Goal: Task Accomplishment & Management: Manage account settings

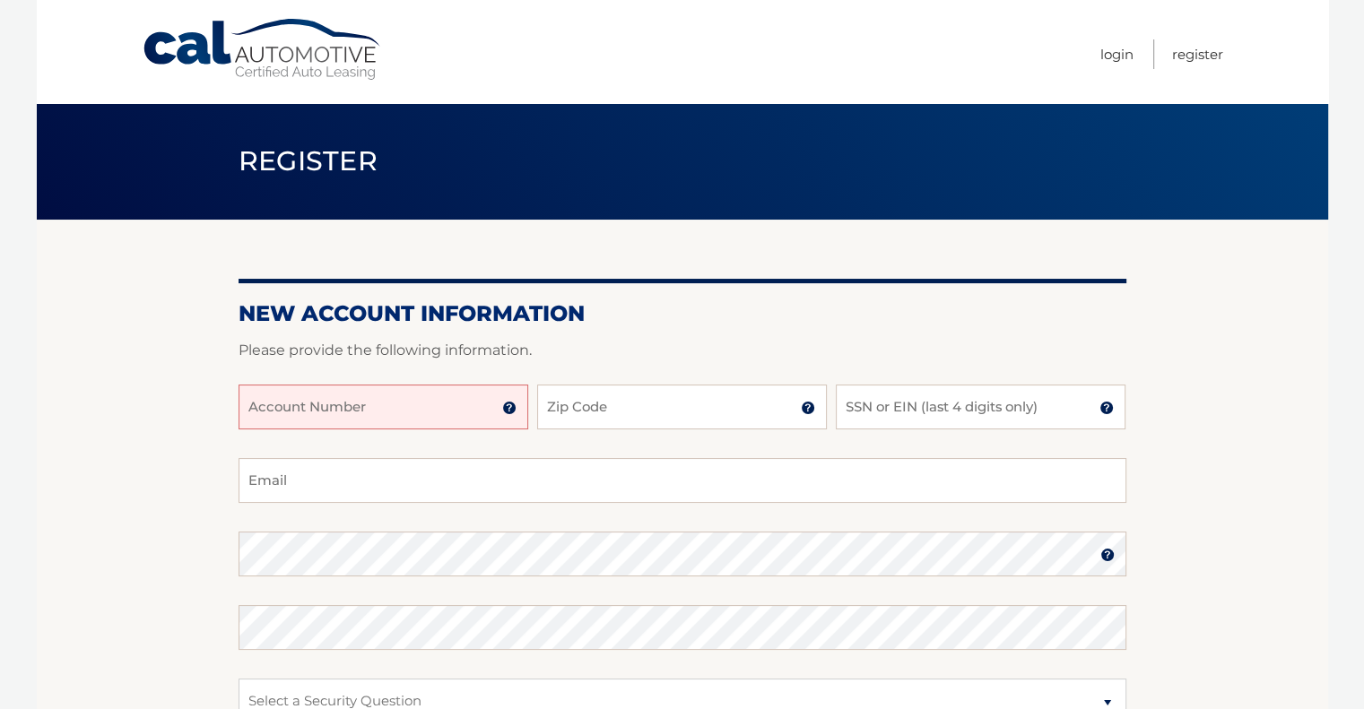
click at [419, 421] on input "Account Number" at bounding box center [384, 407] width 290 height 45
click at [526, 403] on input "44456013512" at bounding box center [384, 407] width 290 height 45
type input "44456013512"
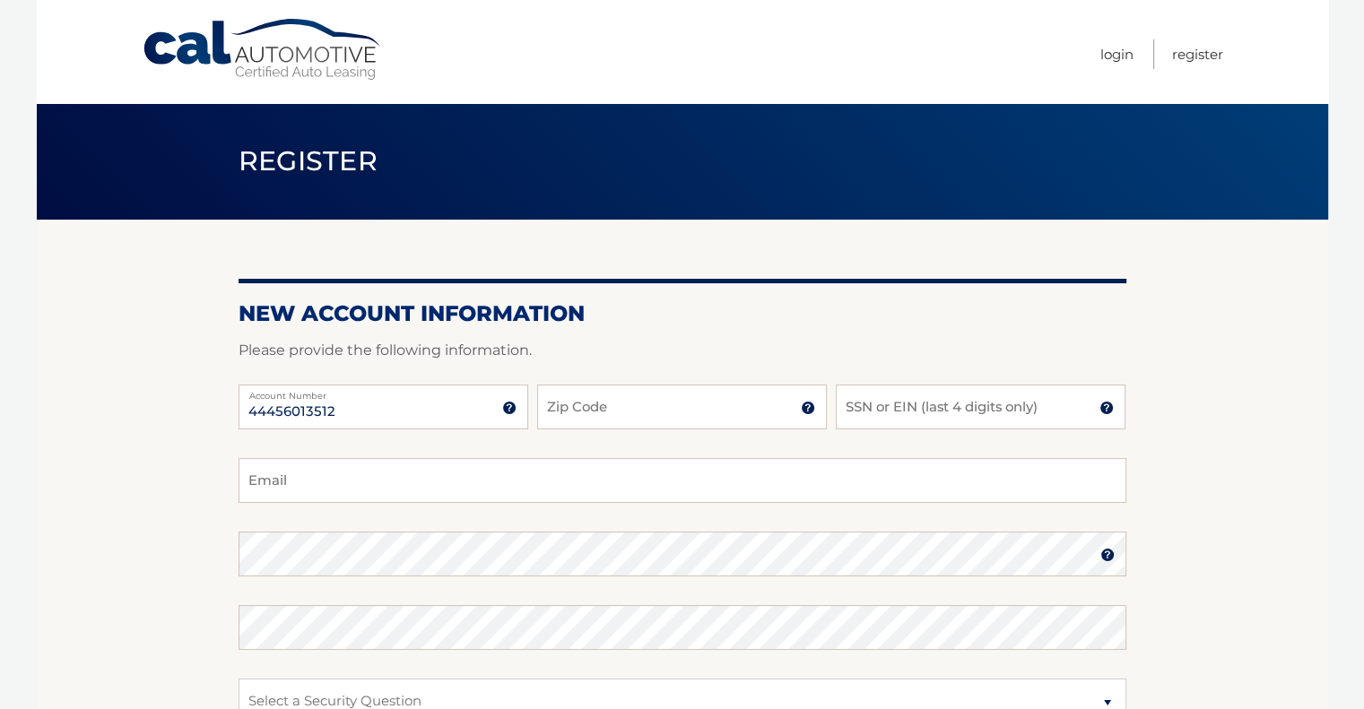
click at [665, 436] on div "44456013512 Account Number 11 digit account number provided on your coupon book…" at bounding box center [683, 422] width 888 height 74
click at [665, 408] on input "Zip Code" at bounding box center [682, 407] width 290 height 45
type input "33026"
click at [902, 426] on input "SSN or EIN (last 4 digits only)" at bounding box center [981, 407] width 290 height 45
click at [902, 426] on input "3459" at bounding box center [981, 407] width 290 height 45
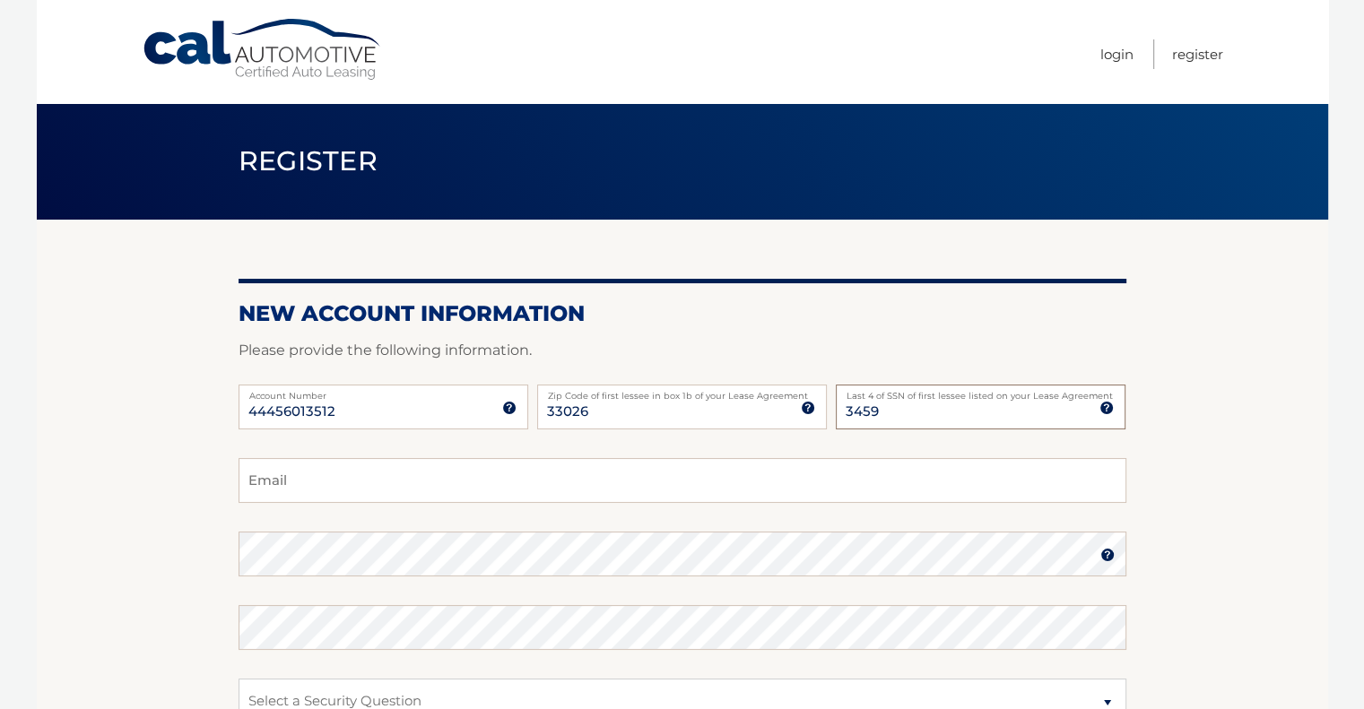
type input "3459"
click at [343, 482] on input "Email" at bounding box center [683, 480] width 888 height 45
type input "meravnu@gmail.com"
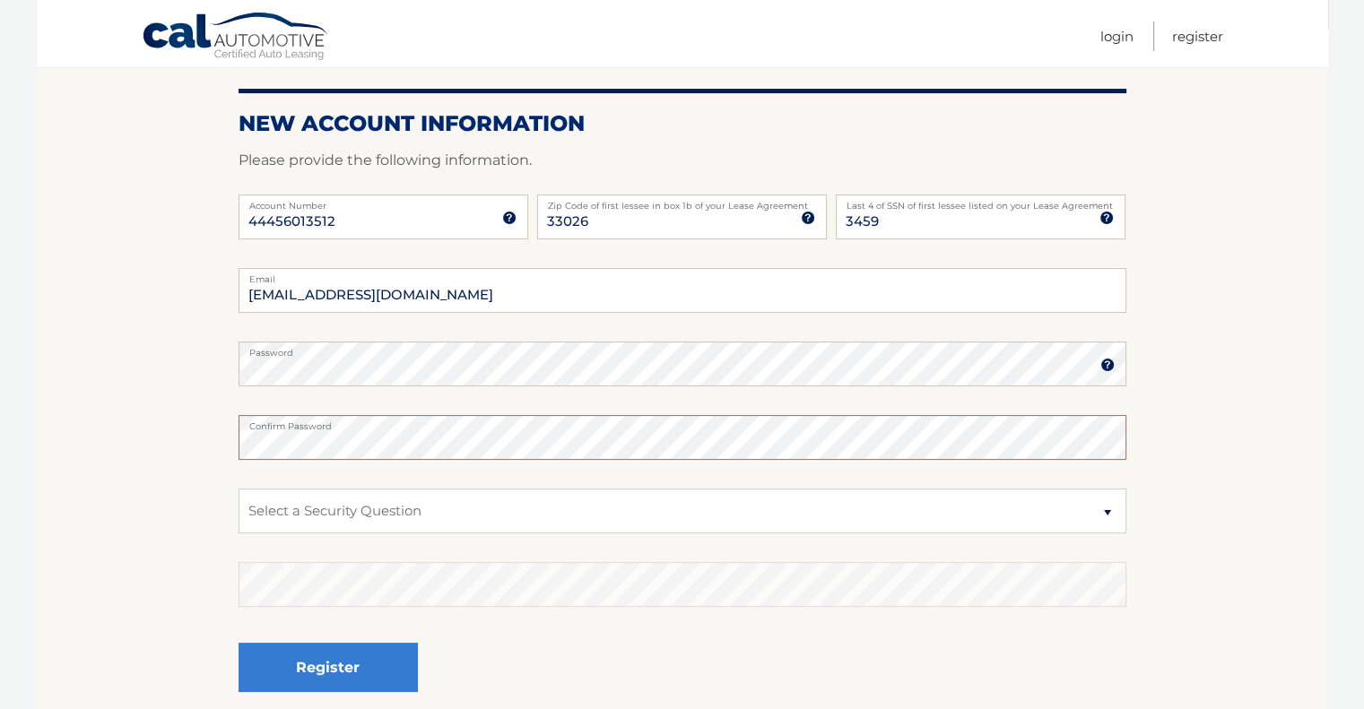
scroll to position [188, 0]
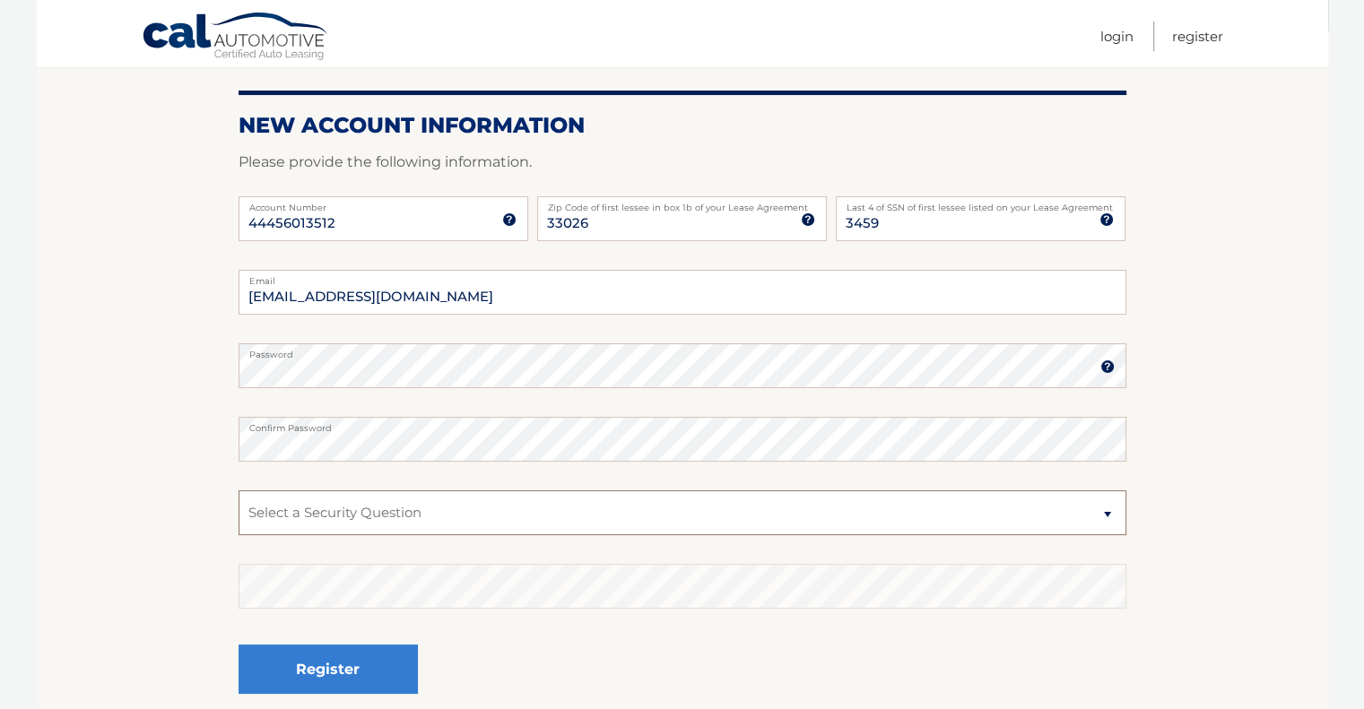
click at [954, 499] on select "Select a Security Question What was the name of your elementary school? What is…" at bounding box center [683, 512] width 888 height 45
click at [239, 490] on select "Select a Security Question What was the name of your elementary school? What is…" at bounding box center [683, 512] width 888 height 45
click at [464, 490] on select "Select a Security Question What was the name of your elementary school? What is…" at bounding box center [683, 512] width 888 height 45
select select "1"
click at [239, 490] on select "Select a Security Question What was the name of your elementary school? What is…" at bounding box center [683, 512] width 888 height 45
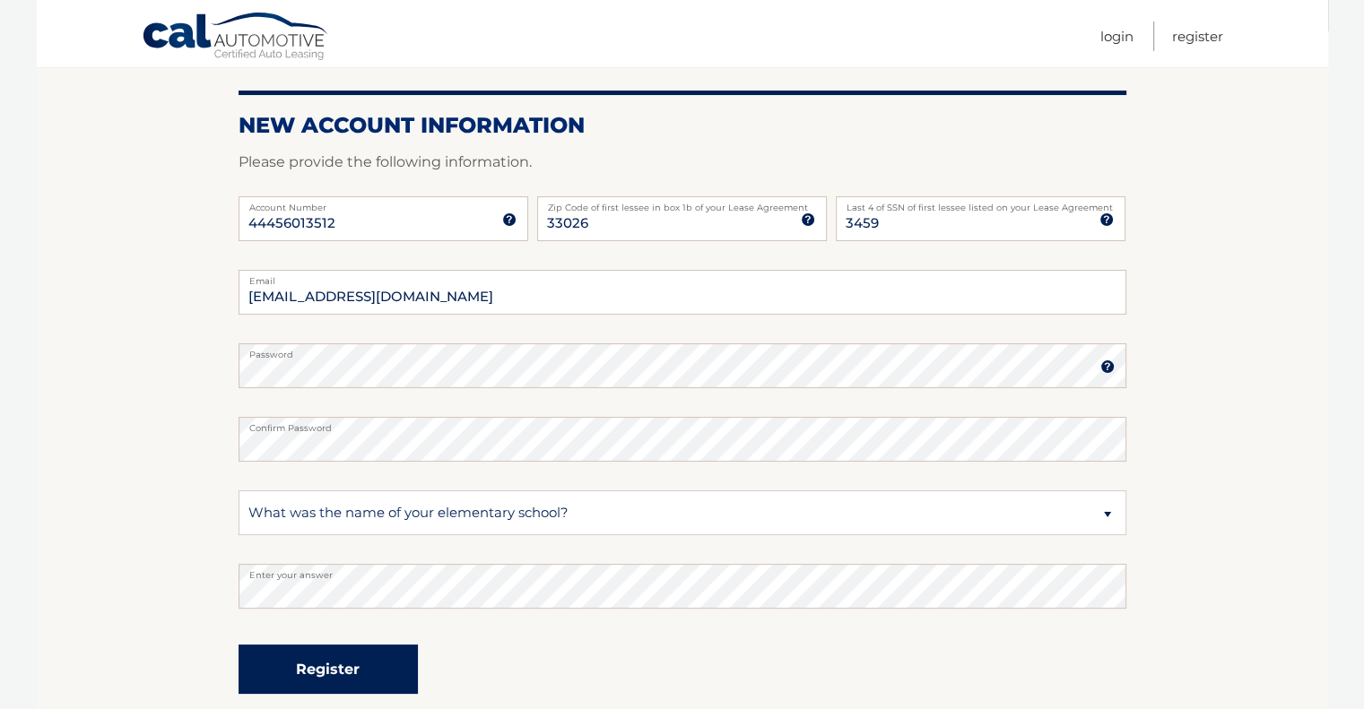
click at [329, 666] on button "Register" at bounding box center [328, 669] width 179 height 49
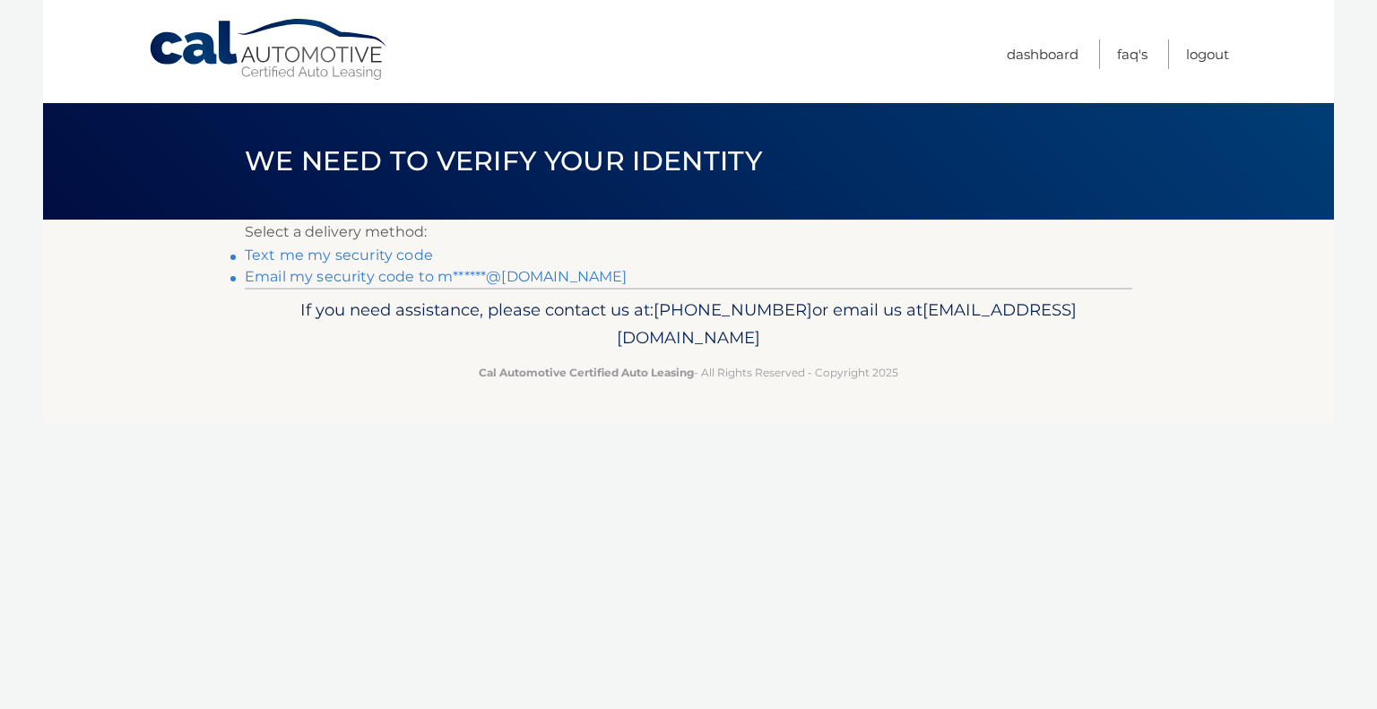
click at [313, 254] on link "Text me my security code" at bounding box center [339, 255] width 188 height 17
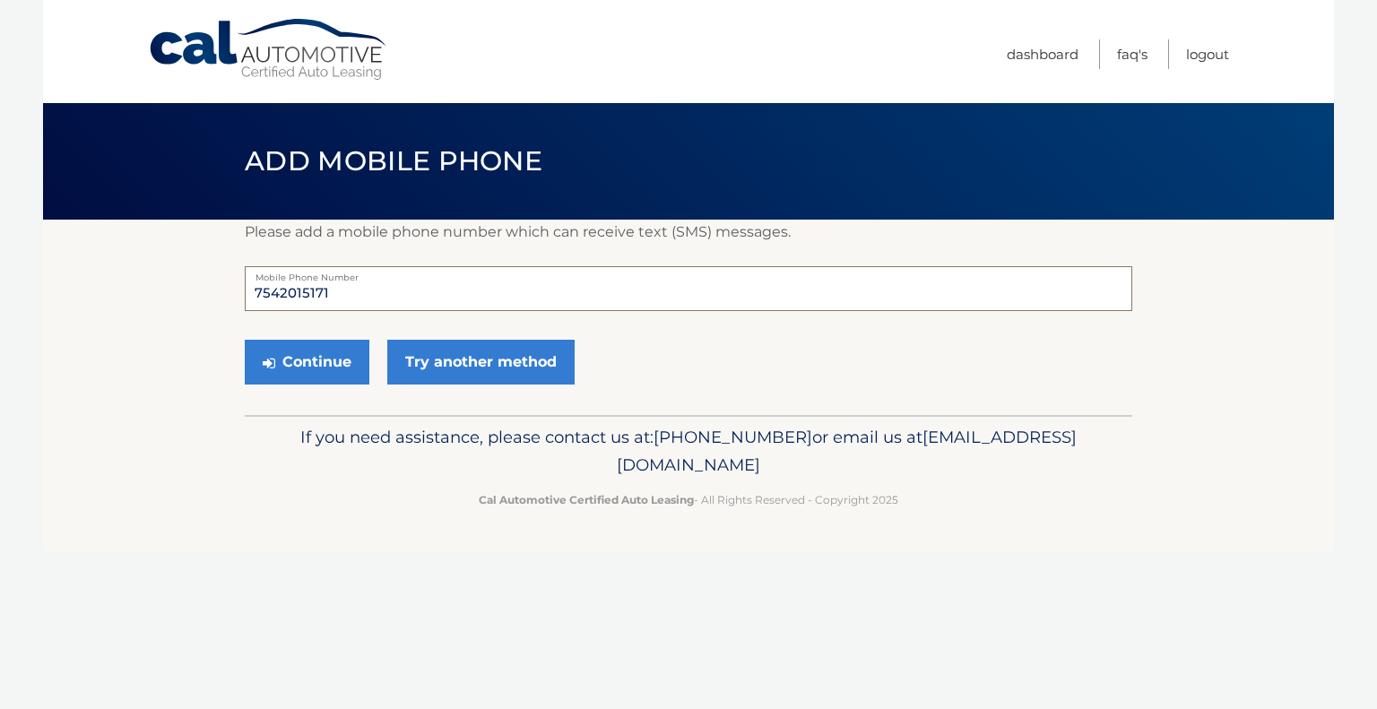
drag, startPoint x: 366, startPoint y: 304, endPoint x: 241, endPoint y: 290, distance: 125.5
click at [241, 290] on section "Please add a mobile phone number which can receive text (SMS) messages. 7542015…" at bounding box center [688, 317] width 1291 height 195
type input "3059349522"
click at [326, 369] on button "Continue" at bounding box center [307, 362] width 125 height 45
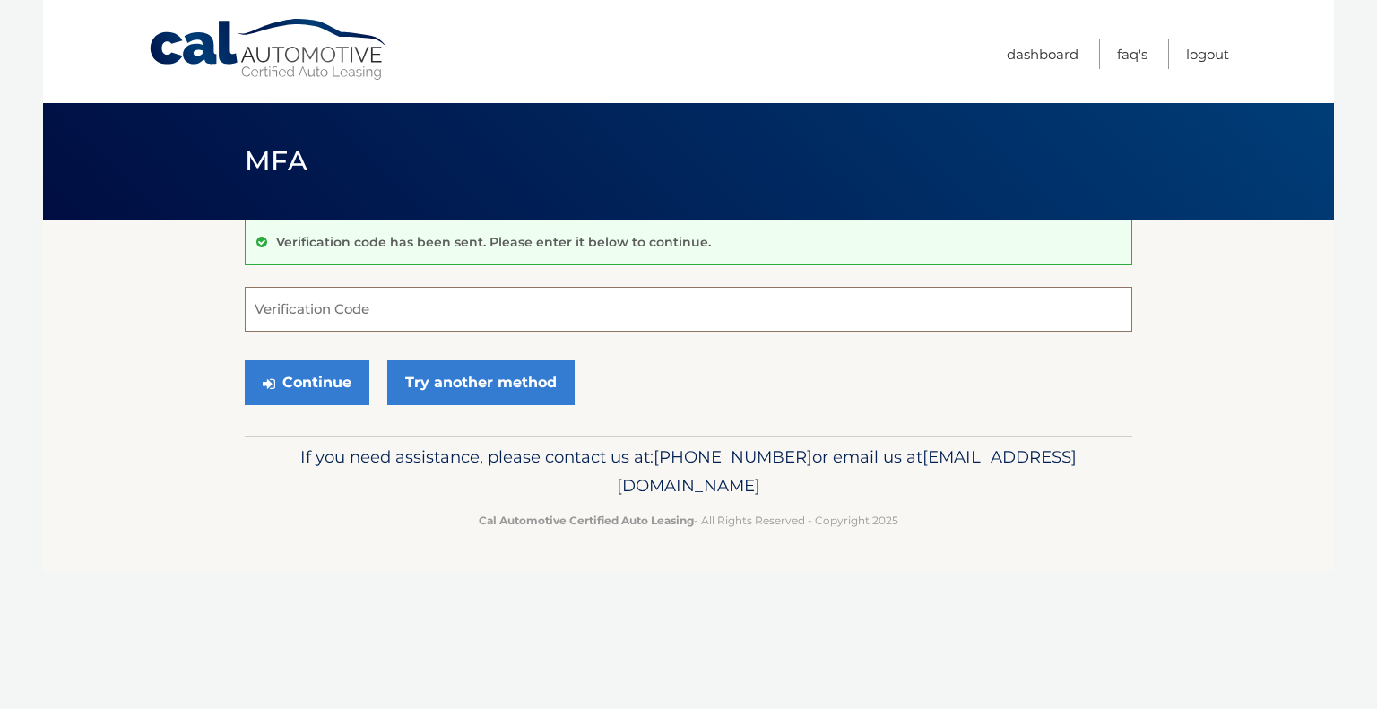
drag, startPoint x: 349, startPoint y: 310, endPoint x: 317, endPoint y: 310, distance: 32.3
click at [317, 310] on input "Verification Code" at bounding box center [689, 309] width 888 height 45
type input "063210"
click at [312, 382] on button "Continue" at bounding box center [307, 382] width 125 height 45
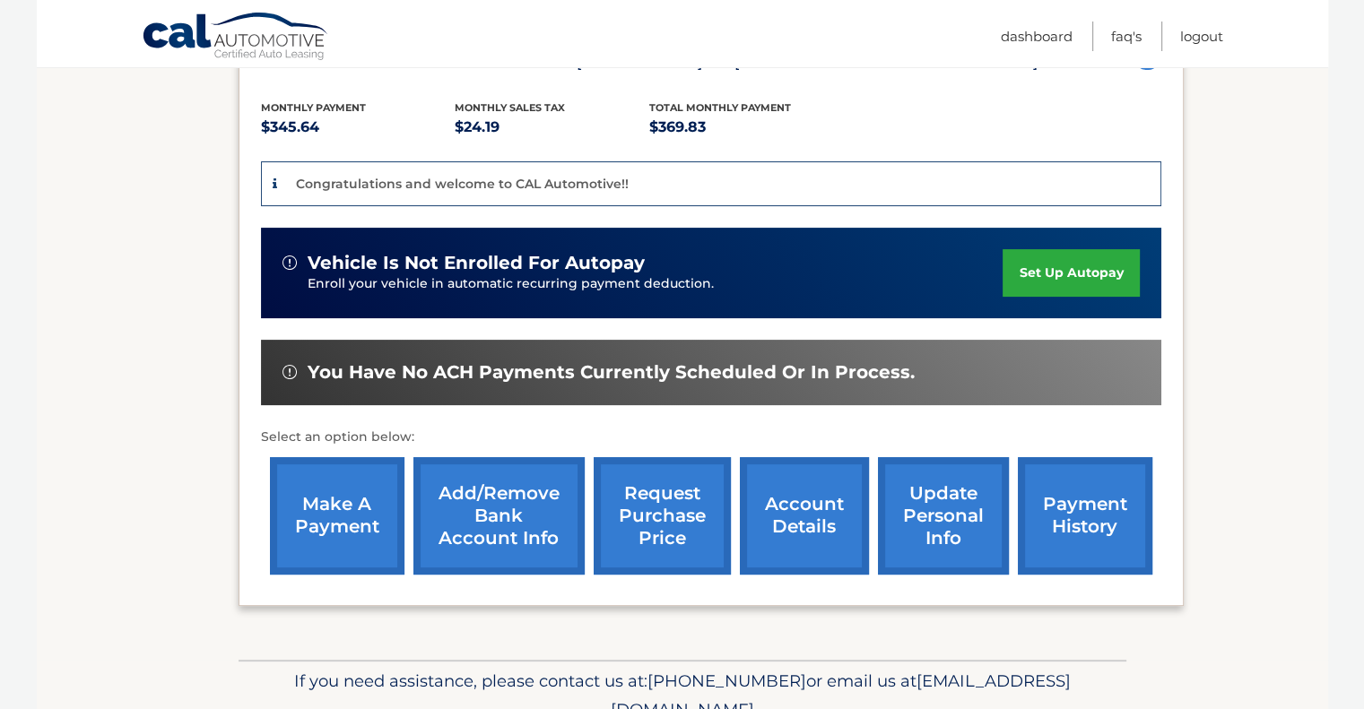
scroll to position [363, 0]
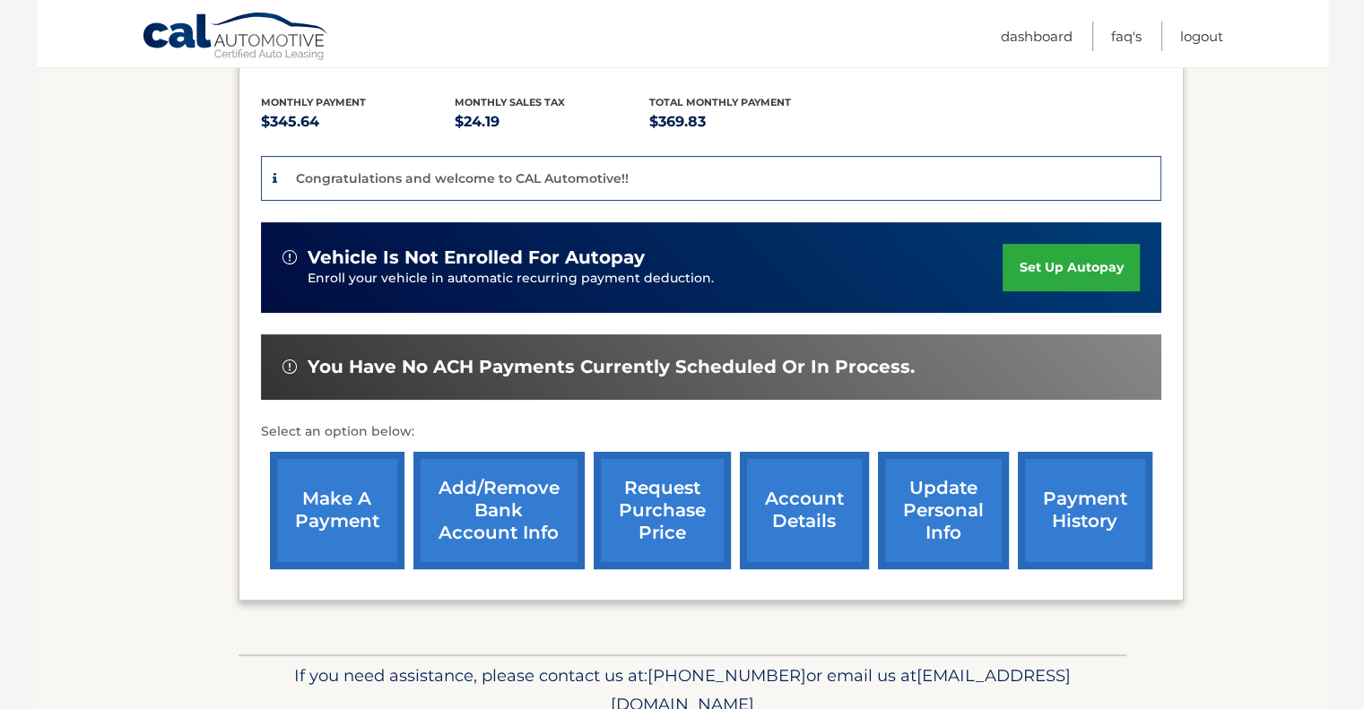
click at [1065, 265] on link "set up autopay" at bounding box center [1070, 268] width 136 height 48
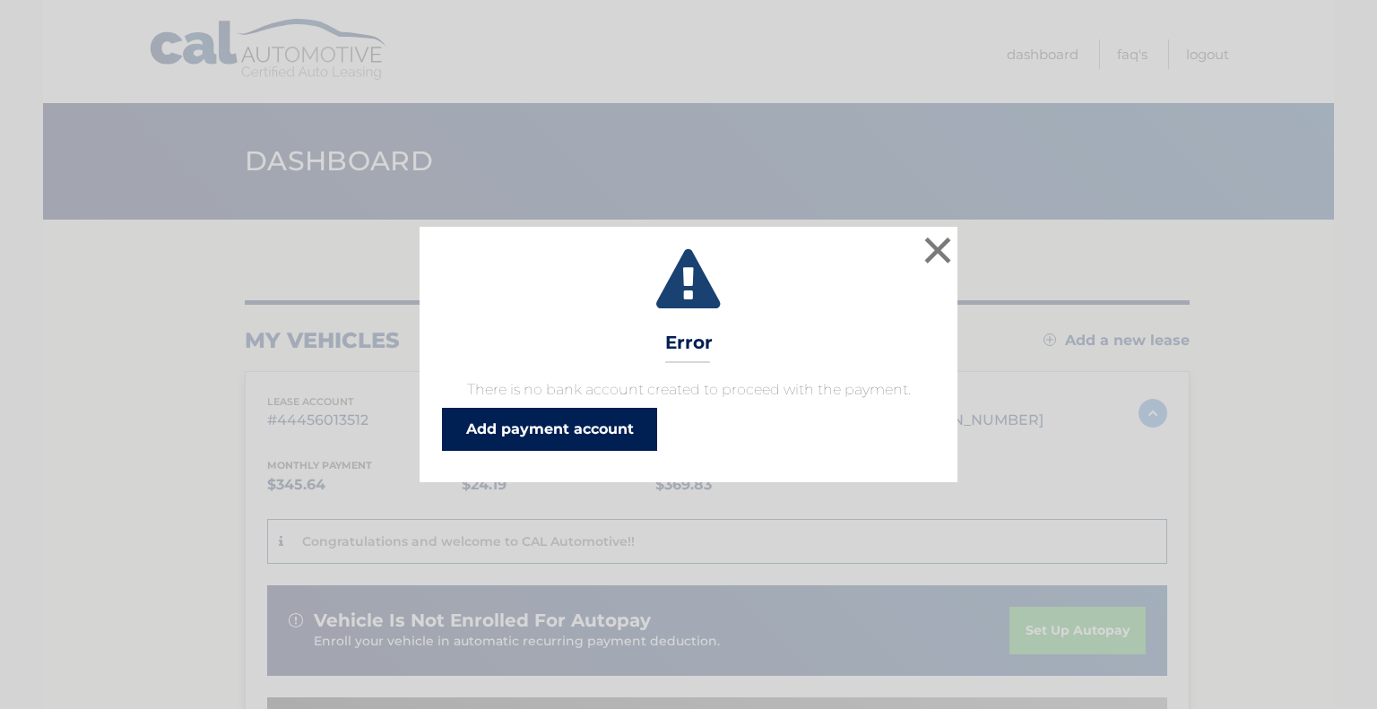
click at [535, 432] on link "Add payment account" at bounding box center [549, 429] width 215 height 43
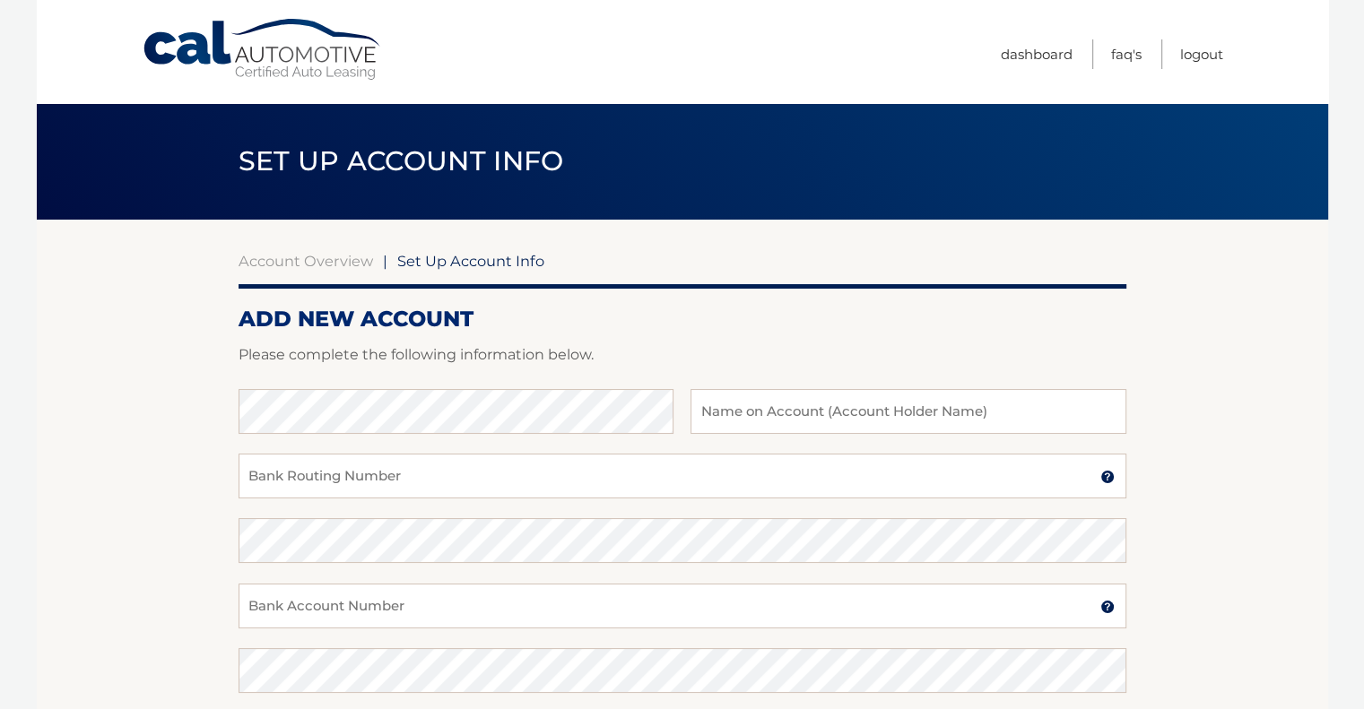
click at [407, 436] on div "Bank Name Name on Account (Account Holder Name)" at bounding box center [683, 421] width 888 height 65
type input "F"
type input "[PERSON_NAME]"
click at [305, 473] on input "Bank Routing Number" at bounding box center [683, 476] width 888 height 45
type input "267084131"
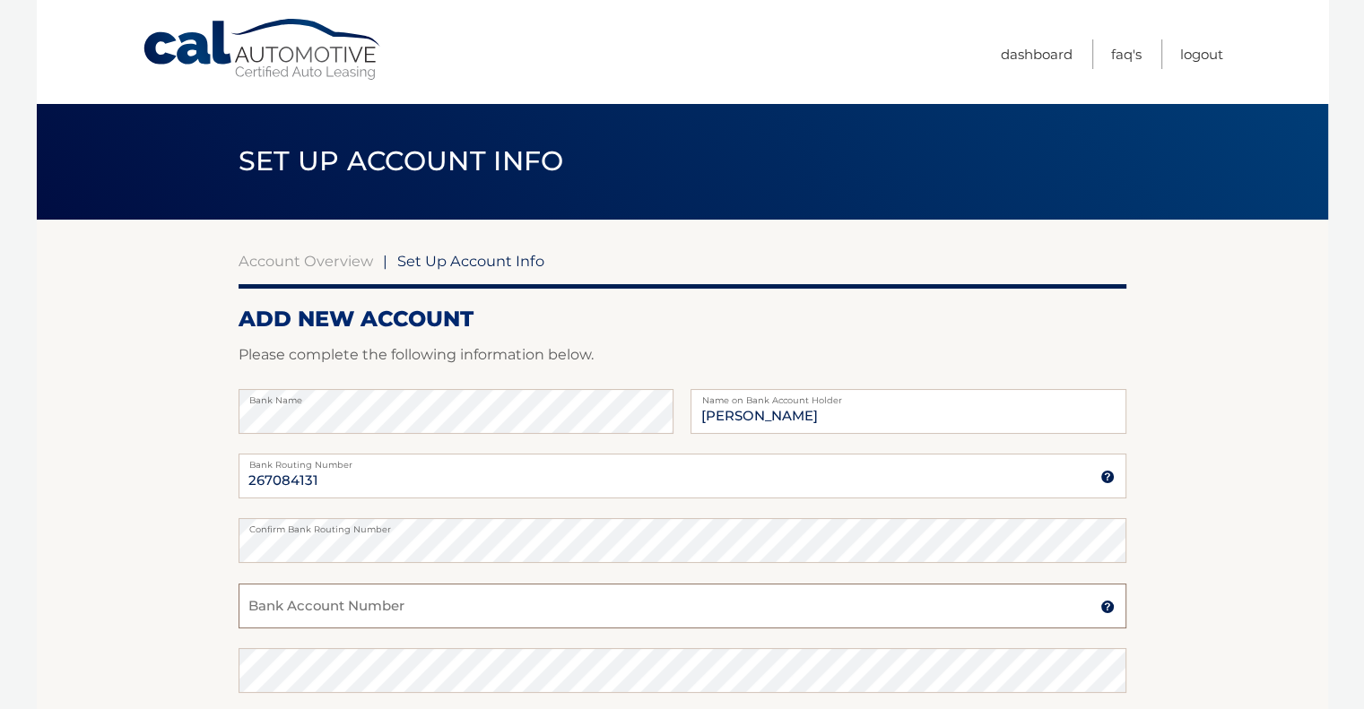
click at [356, 612] on input "Bank Account Number" at bounding box center [683, 606] width 888 height 45
type input "765683896"
click at [169, 577] on section "Account Overview | Set Up Account Info ADD NEW ACCOUNT Please complete the foll…" at bounding box center [682, 562] width 1291 height 684
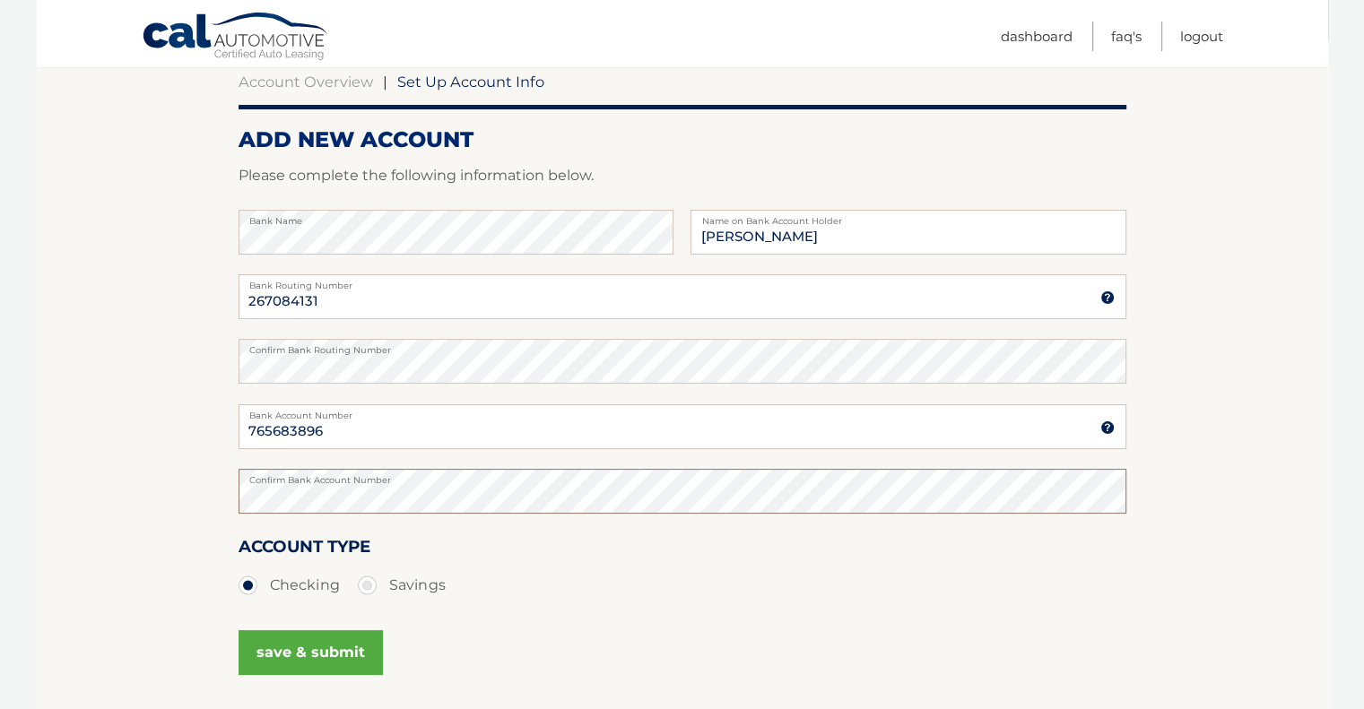
scroll to position [231, 0]
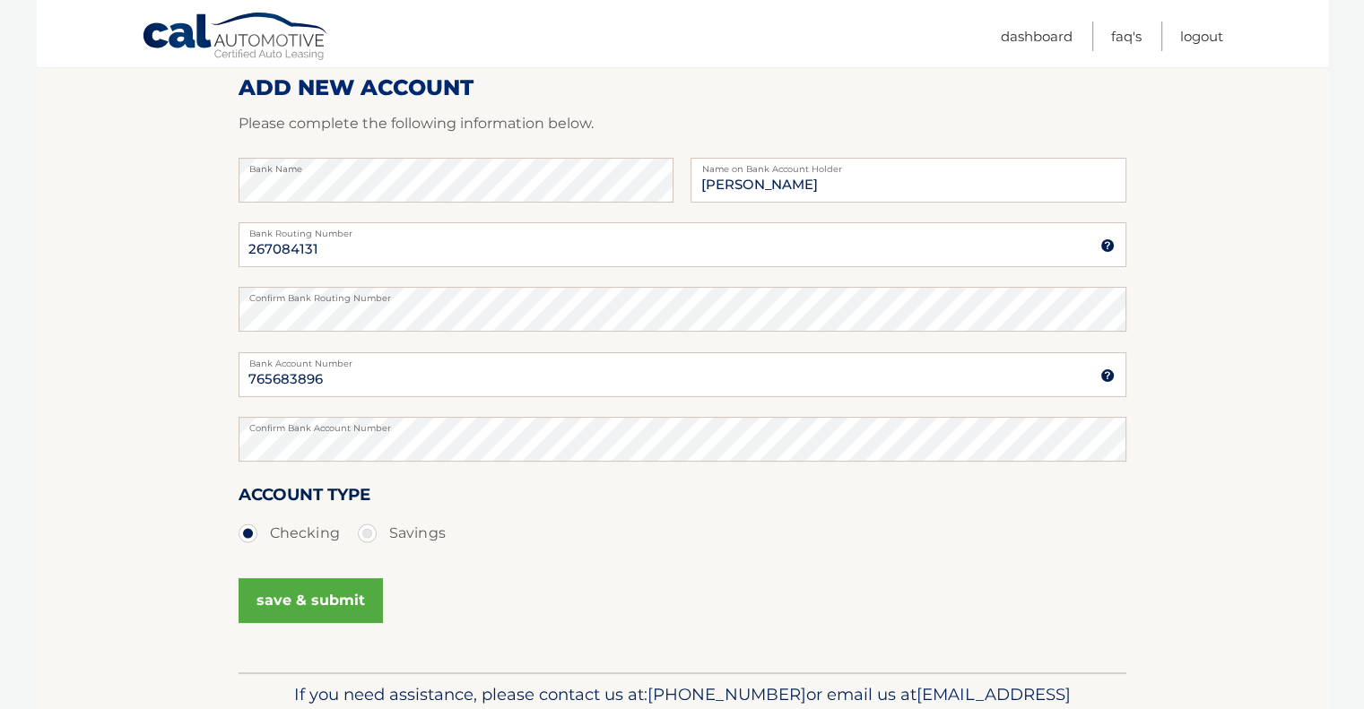
click at [322, 613] on button "save & submit" at bounding box center [311, 600] width 144 height 45
click at [323, 606] on button "save & submit" at bounding box center [311, 600] width 144 height 45
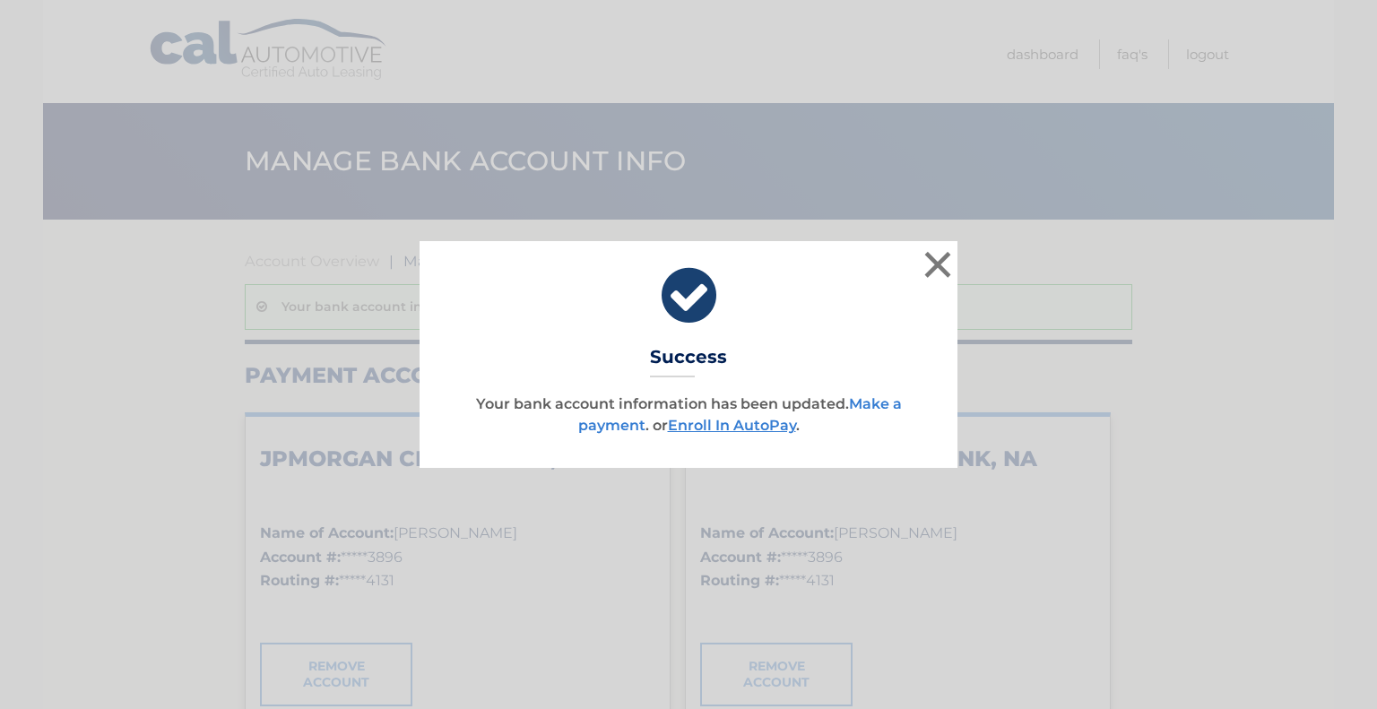
click at [872, 406] on link "Make a payment" at bounding box center [740, 414] width 324 height 39
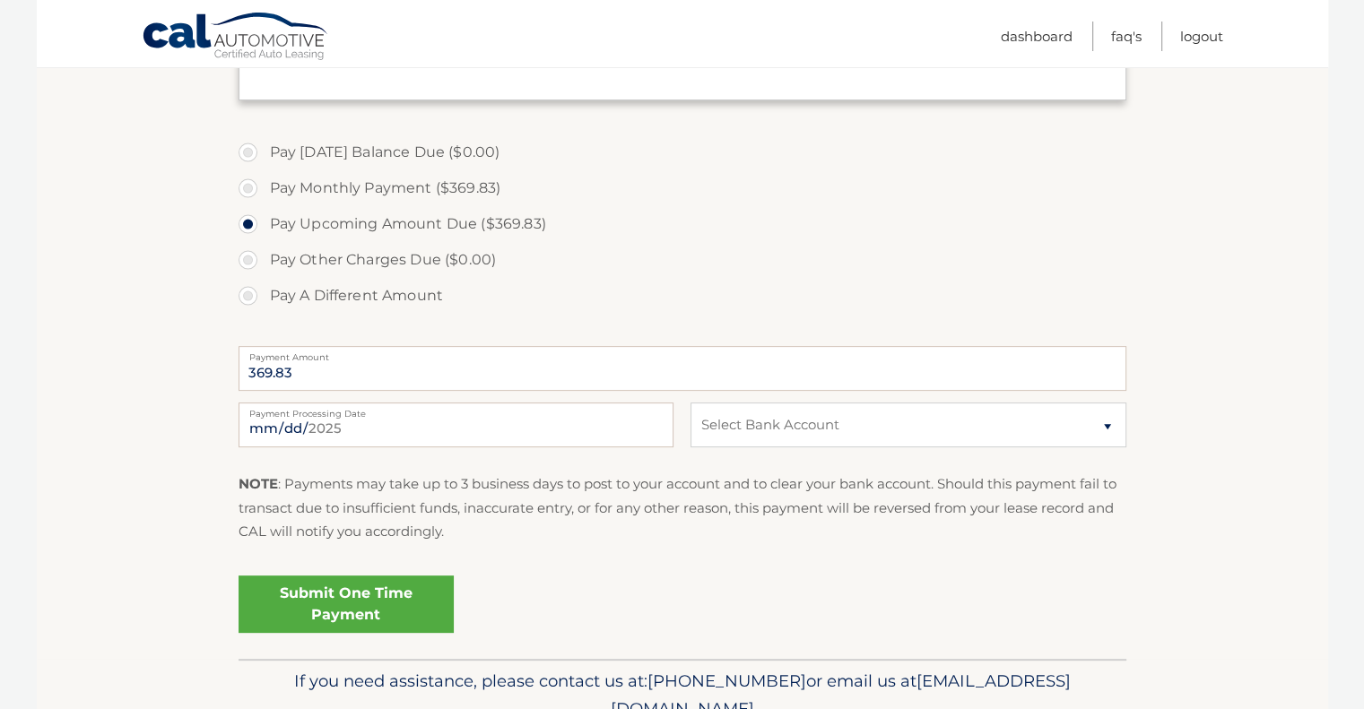
scroll to position [570, 0]
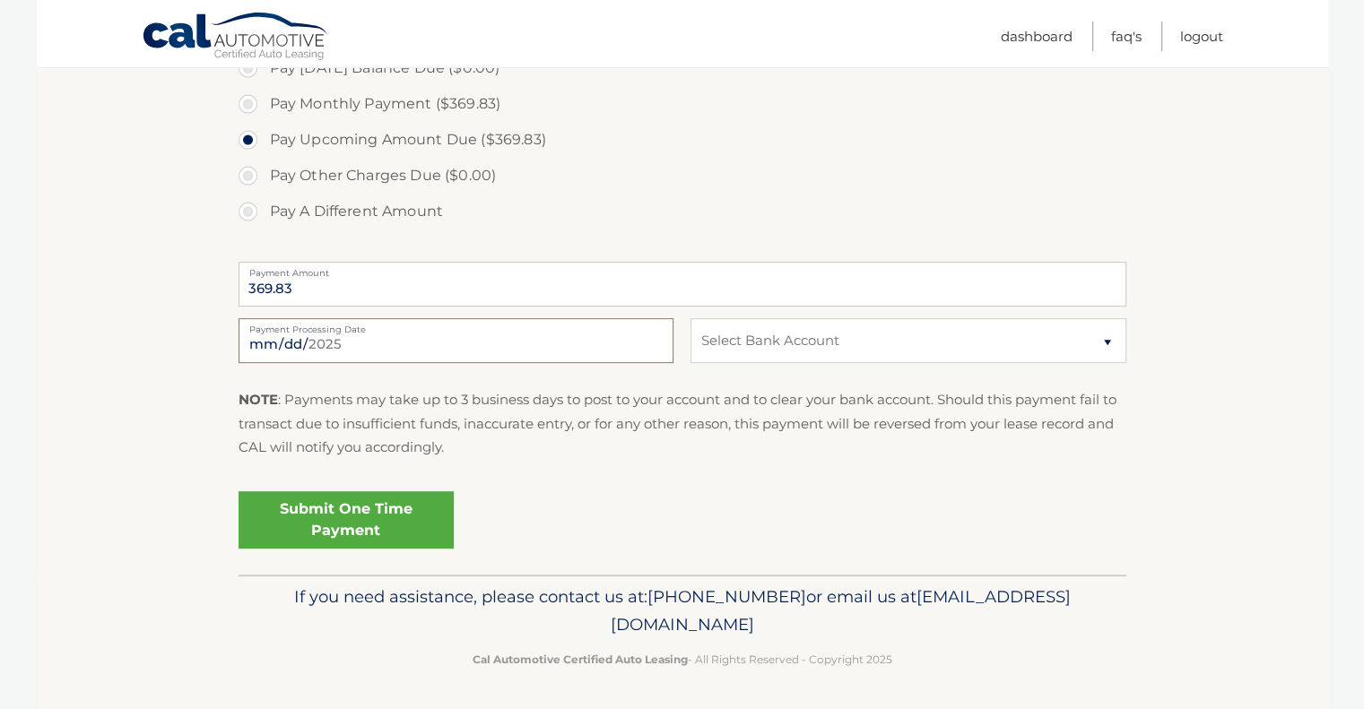
click at [277, 346] on input "2025-09-29" at bounding box center [456, 340] width 435 height 45
click at [276, 340] on input "2025-10-08" at bounding box center [456, 340] width 435 height 45
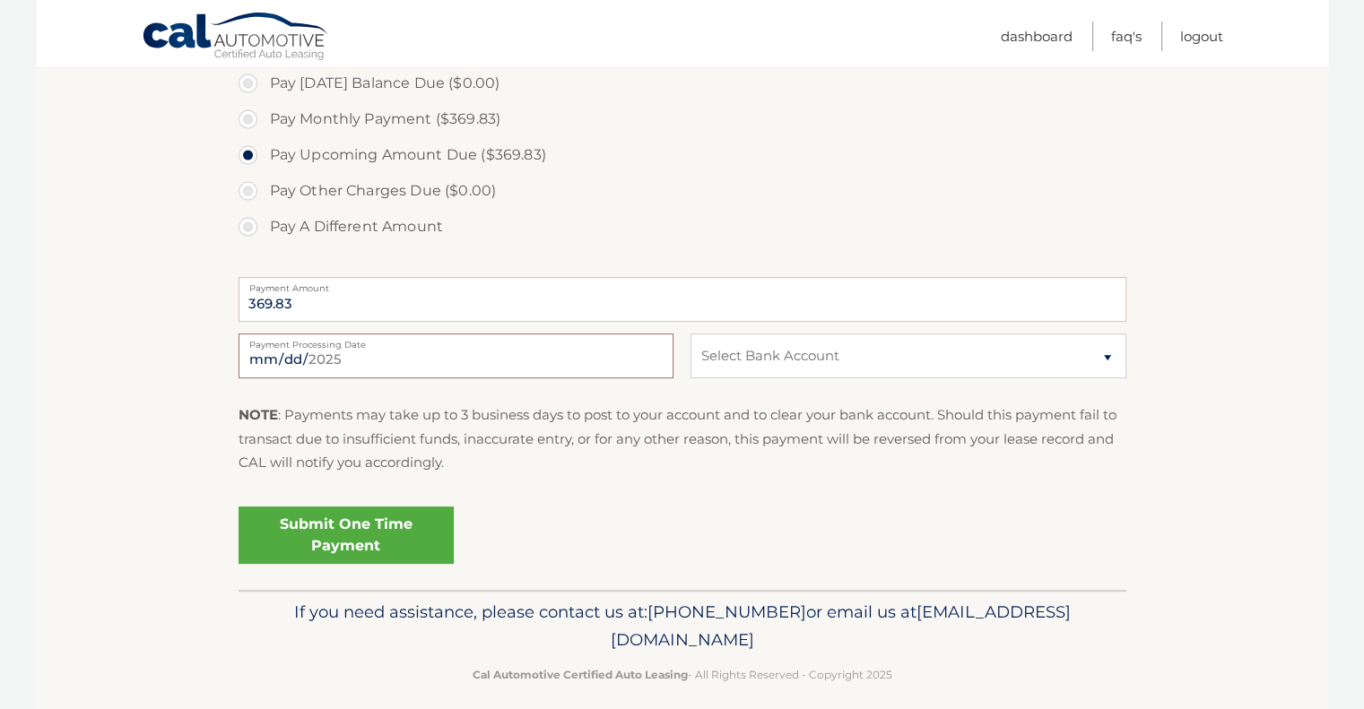
scroll to position [560, 0]
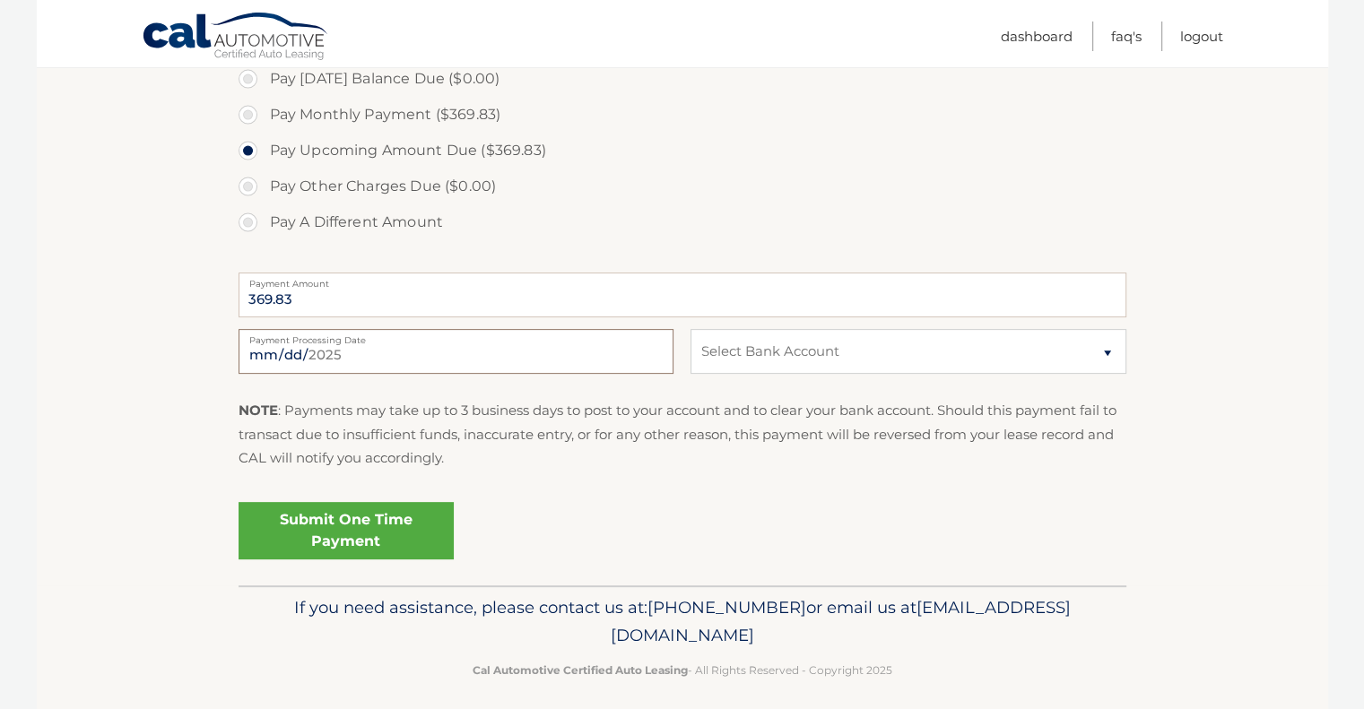
click at [325, 370] on input "2025-10-08" at bounding box center [456, 351] width 435 height 45
type input "2025-10-01"
click at [366, 537] on link "Submit One Time Payment" at bounding box center [346, 530] width 215 height 57
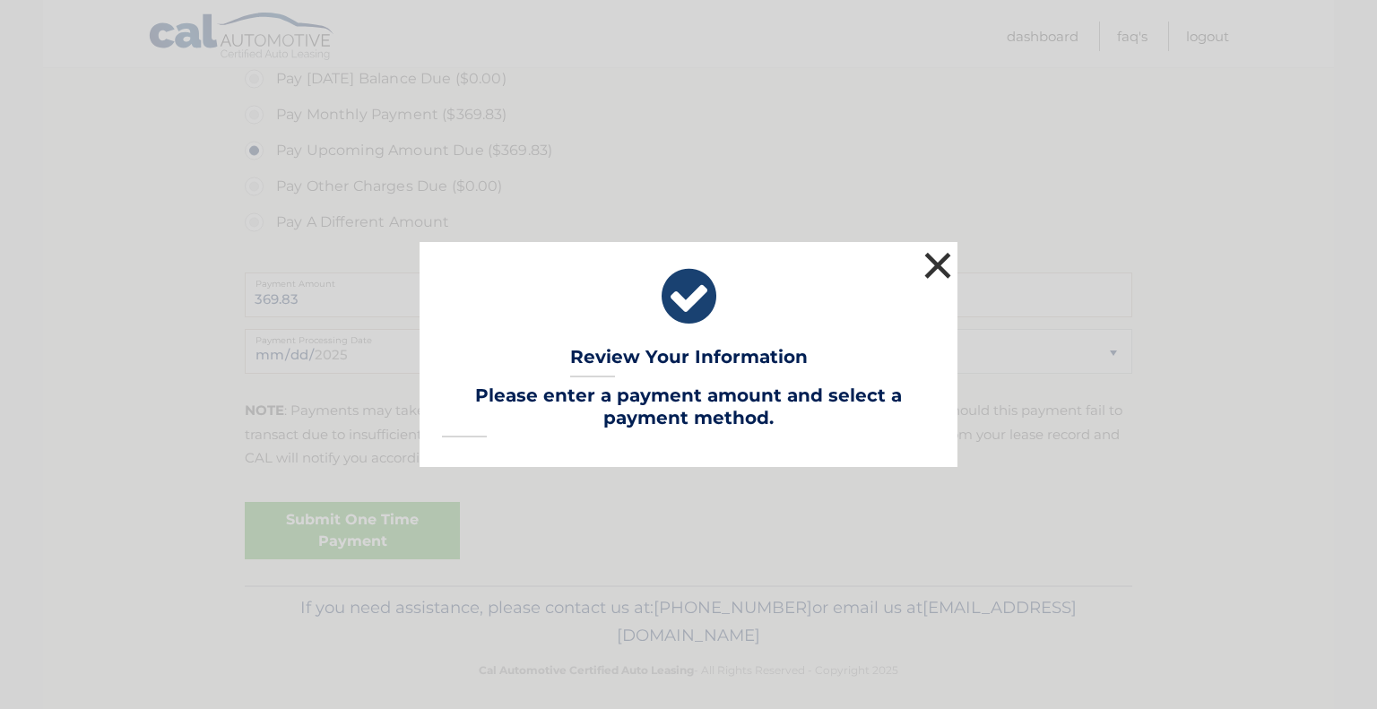
click at [937, 264] on button "×" at bounding box center [938, 265] width 36 height 36
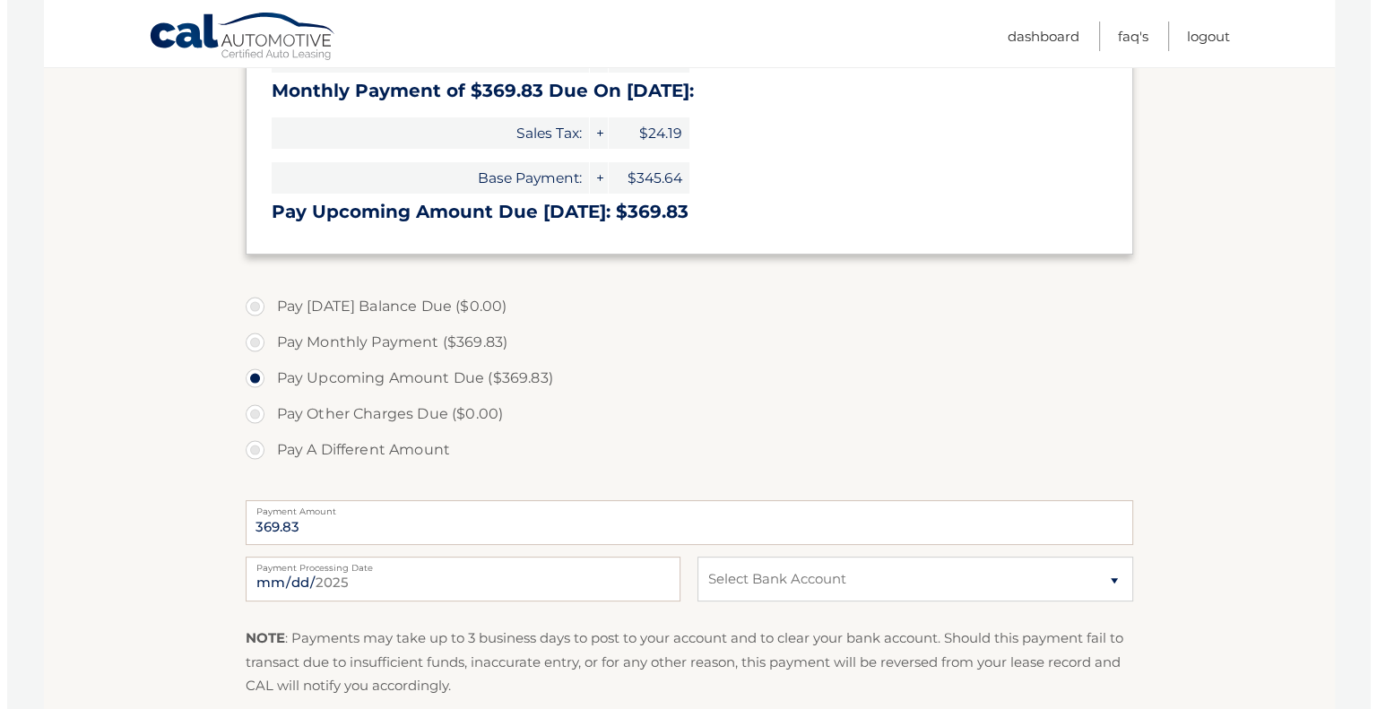
scroll to position [570, 0]
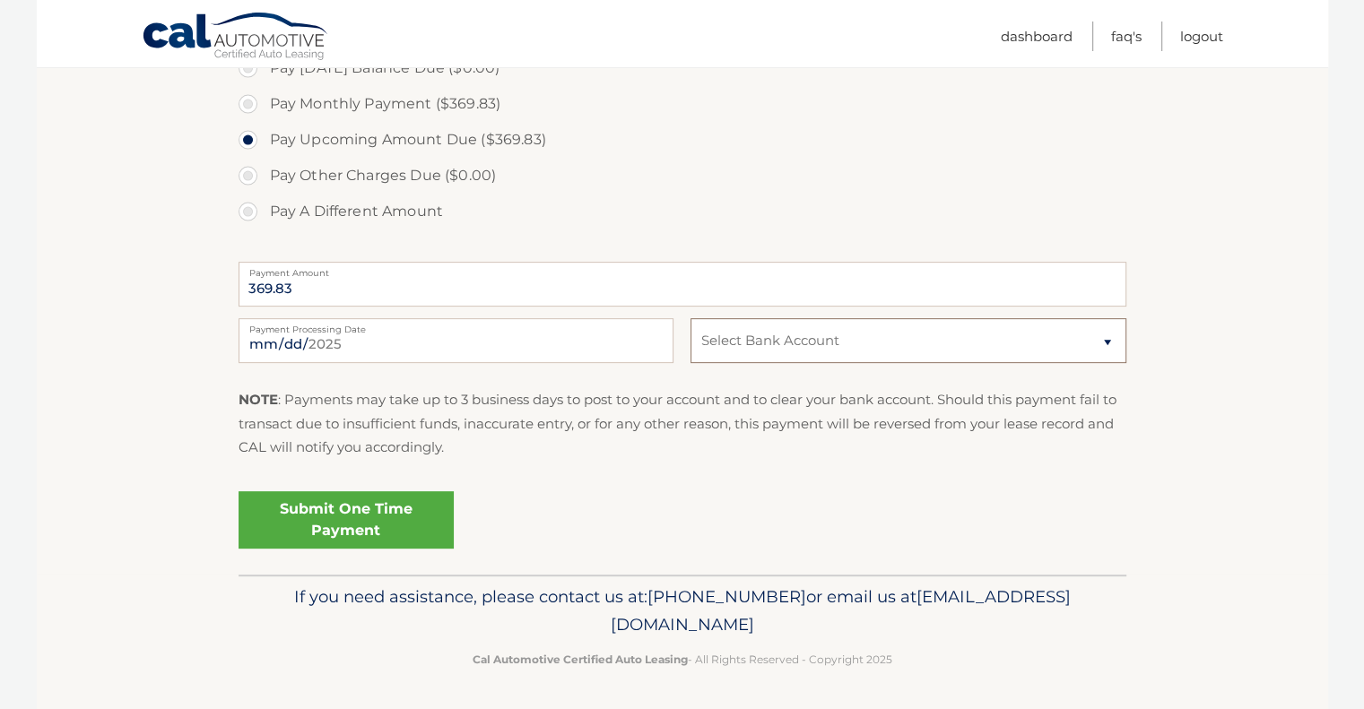
click at [798, 338] on select "Select Bank Account Checking JPMORGAN CHASE BANK, NA *****3896 Checking JPMORGA…" at bounding box center [907, 340] width 435 height 45
select select "ZGM2OTYyNzEtNzY3NC00ZWM4LThkMWQtYjc2YTcyNGNkMDll"
click at [690, 318] on select "Select Bank Account Checking JPMORGAN CHASE BANK, NA *****3896 Checking JPMORGA…" at bounding box center [907, 340] width 435 height 45
click at [361, 521] on link "Submit One Time Payment" at bounding box center [346, 519] width 215 height 57
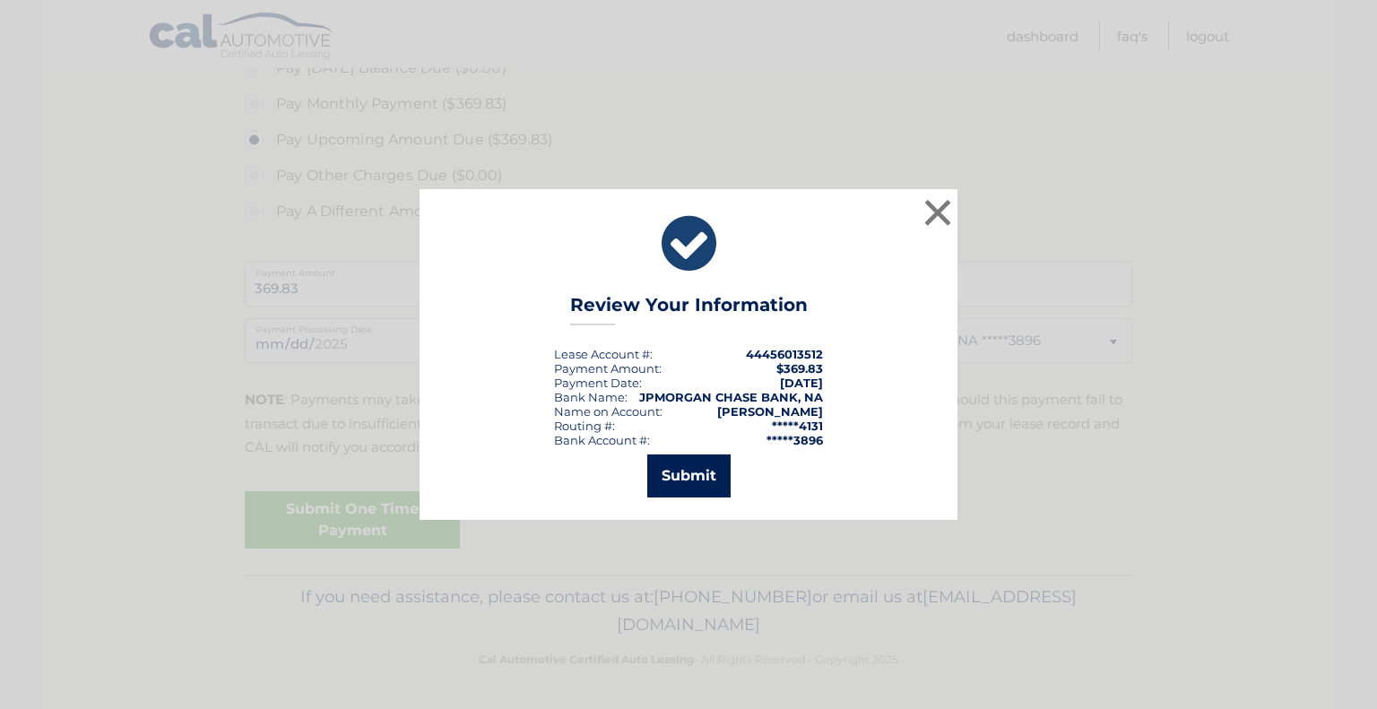
click at [689, 475] on button "Submit" at bounding box center [688, 476] width 83 height 43
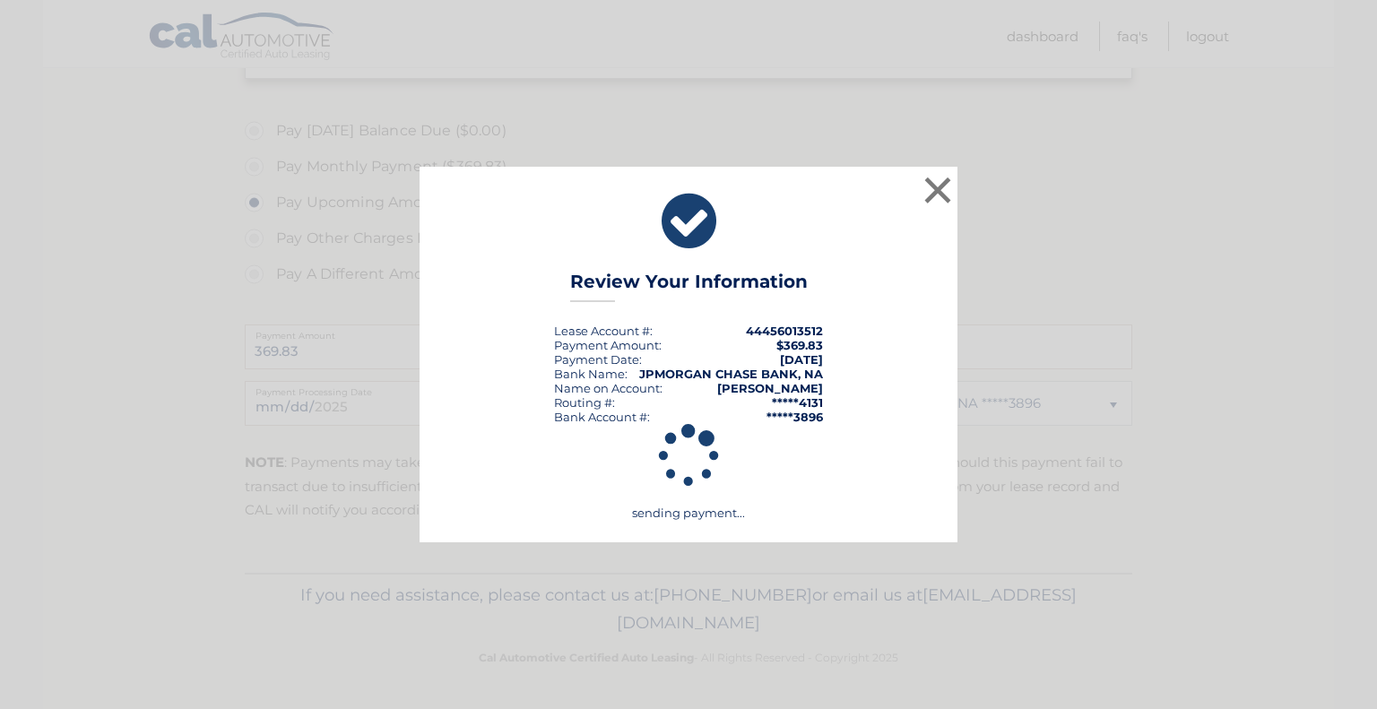
scroll to position [506, 0]
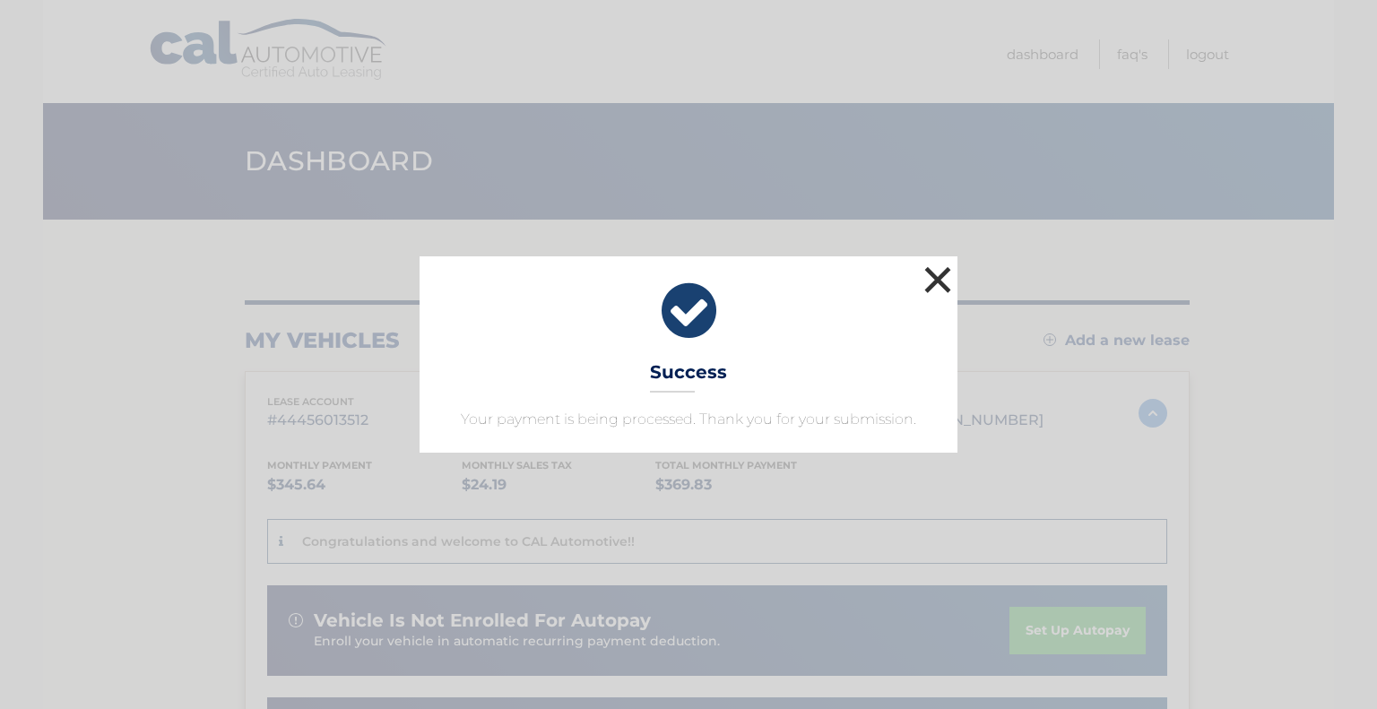
click at [934, 280] on button "×" at bounding box center [938, 280] width 36 height 36
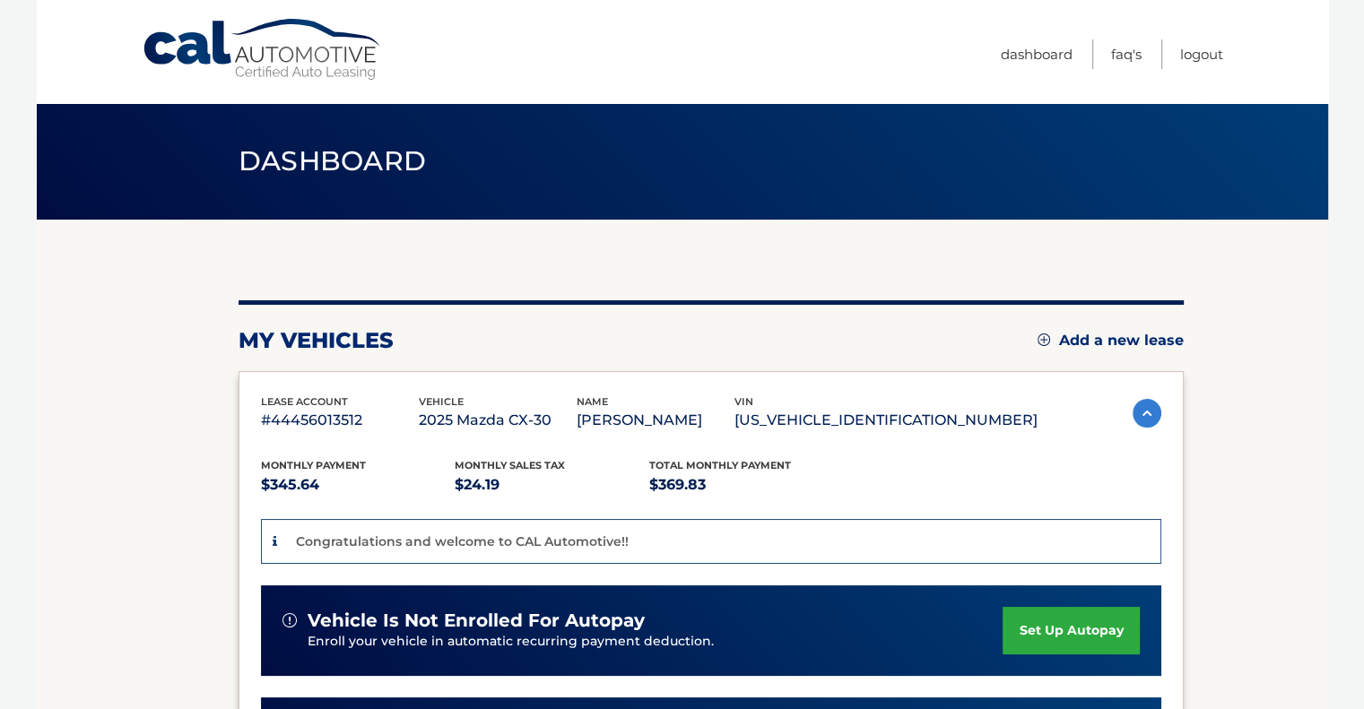
click at [1033, 607] on link "set up autopay" at bounding box center [1070, 631] width 136 height 48
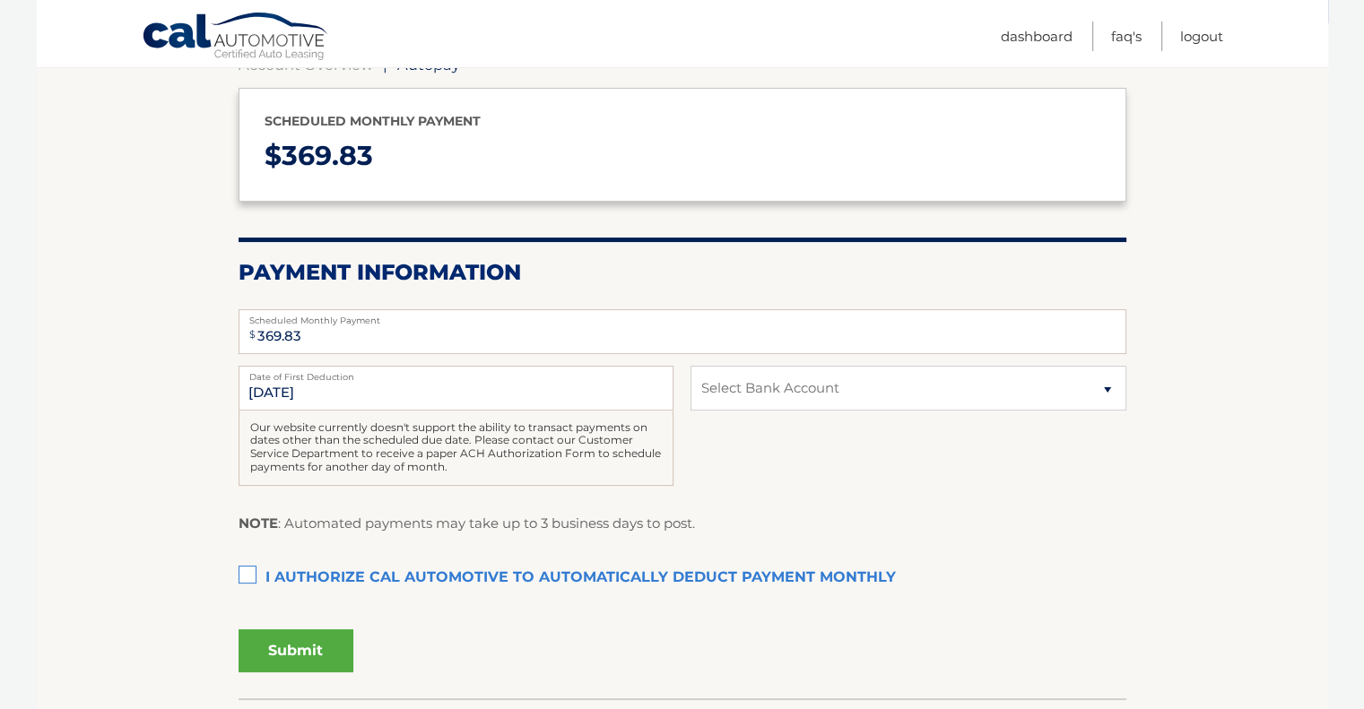
scroll to position [211, 0]
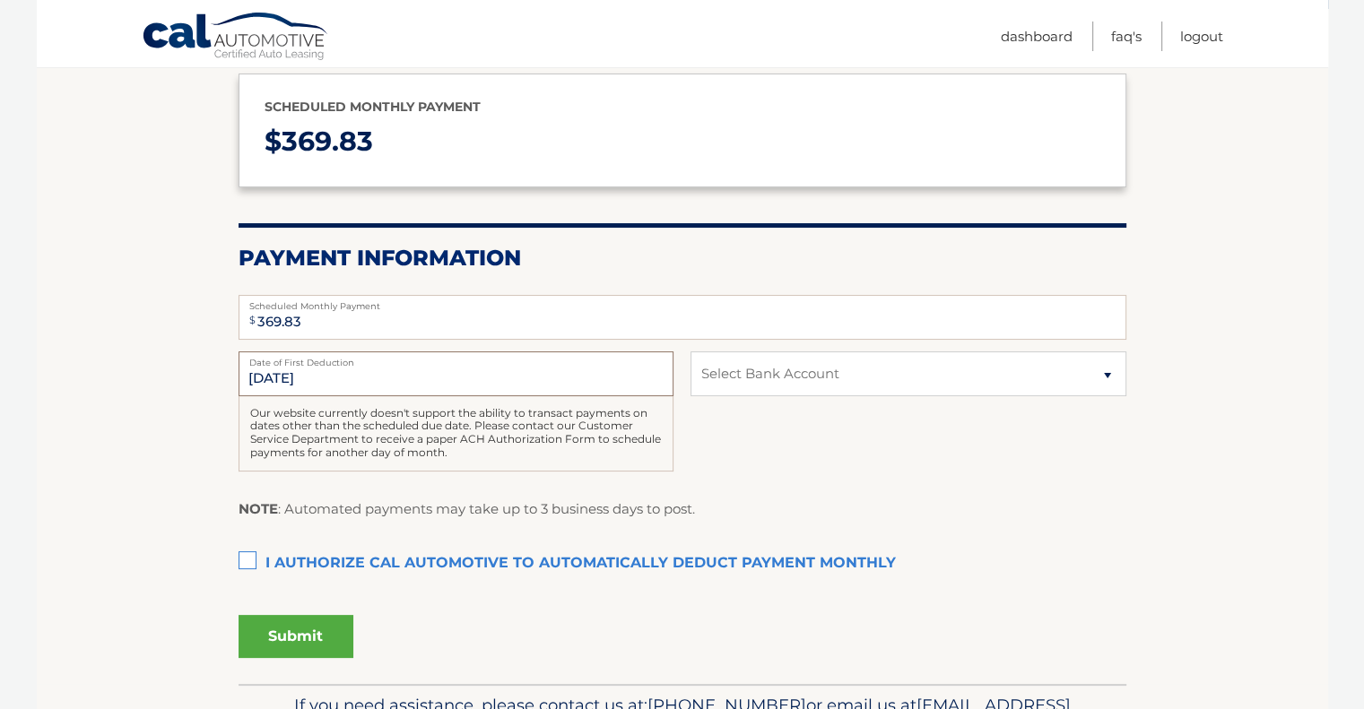
click at [308, 376] on input "[DATE]" at bounding box center [456, 373] width 435 height 45
click at [280, 374] on input "[DATE]" at bounding box center [456, 373] width 435 height 45
click at [286, 378] on input "[DATE]" at bounding box center [456, 373] width 435 height 45
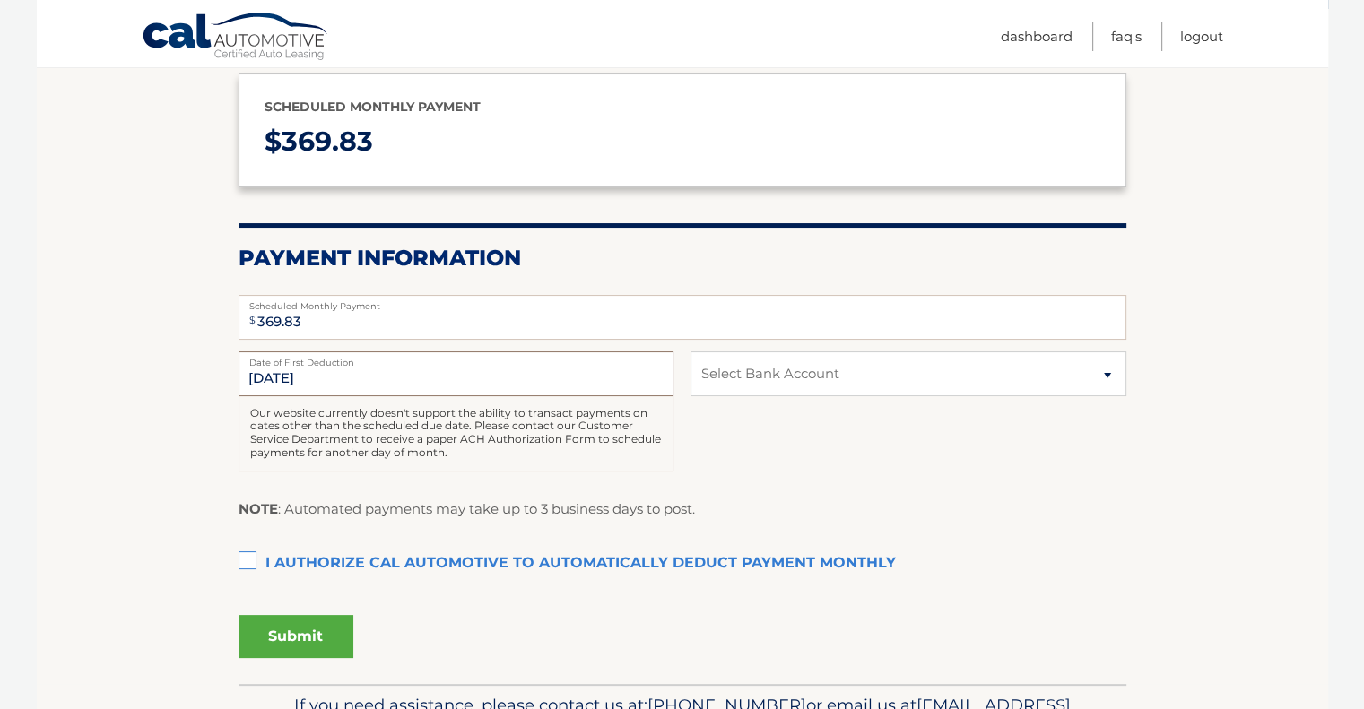
drag, startPoint x: 286, startPoint y: 378, endPoint x: 353, endPoint y: 378, distance: 67.2
click at [351, 378] on input "[DATE]" at bounding box center [456, 373] width 435 height 45
click at [256, 560] on label "I authorize cal automotive to automatically deduct payment monthly This checkbo…" at bounding box center [683, 564] width 888 height 36
click at [0, 0] on input "I authorize cal automotive to automatically deduct payment monthly This checkbo…" at bounding box center [0, 0] width 0 height 0
click at [976, 365] on select "Select Bank Account Checking JPMORGAN CHASE BANK, NA *****3896 Checking JPMORGA…" at bounding box center [907, 373] width 435 height 45
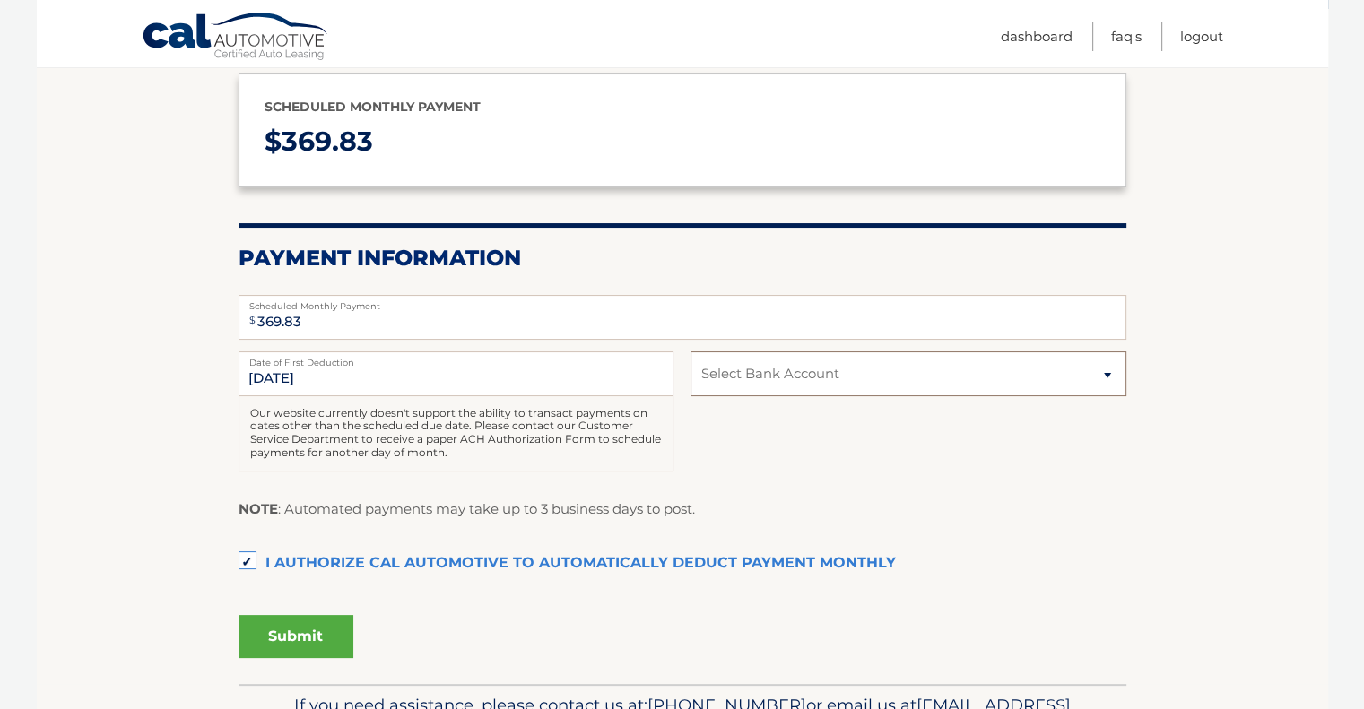
select select "ZGM2OTYyNzEtNzY3NC00ZWM4LThkMWQtYjc2YTcyNGNkMDll"
click at [690, 351] on select "Select Bank Account Checking JPMORGAN CHASE BANK, NA *****3896 Checking JPMORGA…" at bounding box center [907, 373] width 435 height 45
click at [373, 377] on input "[DATE]" at bounding box center [456, 373] width 435 height 45
click at [255, 374] on input "10/1/2025" at bounding box center [456, 373] width 435 height 45
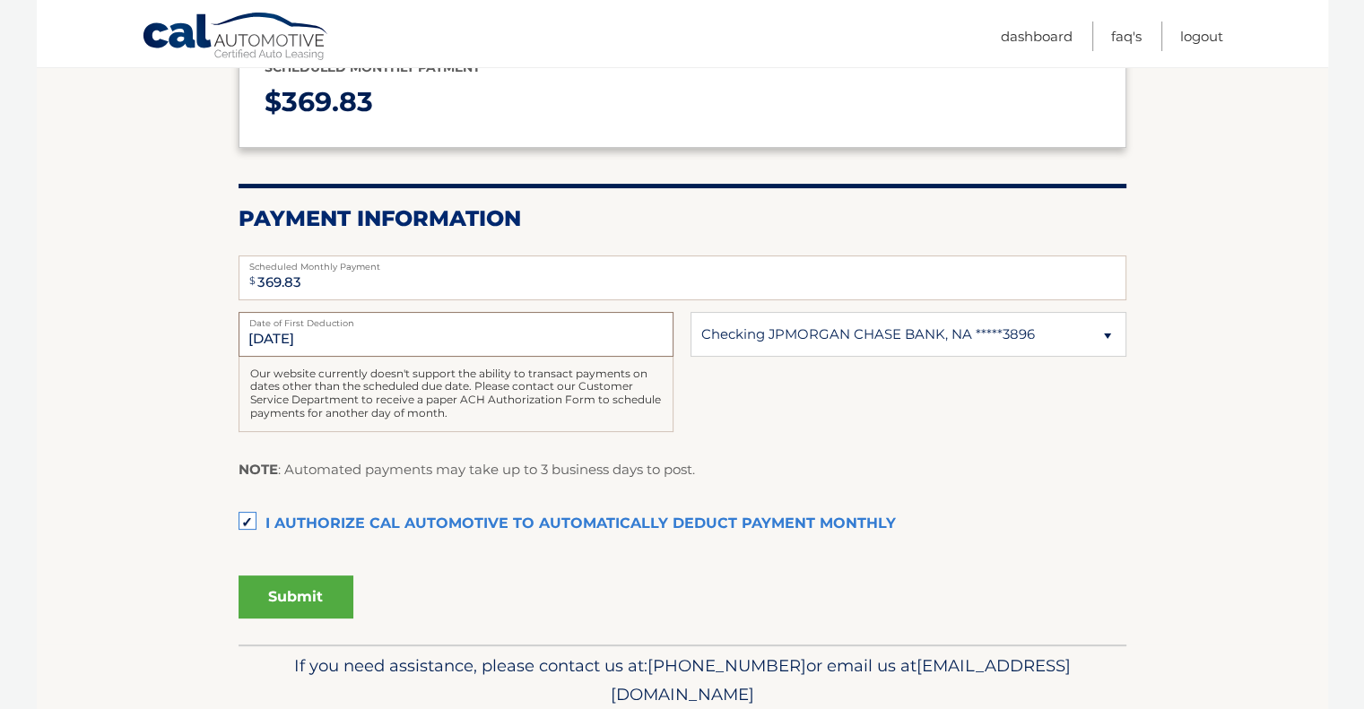
scroll to position [0, 0]
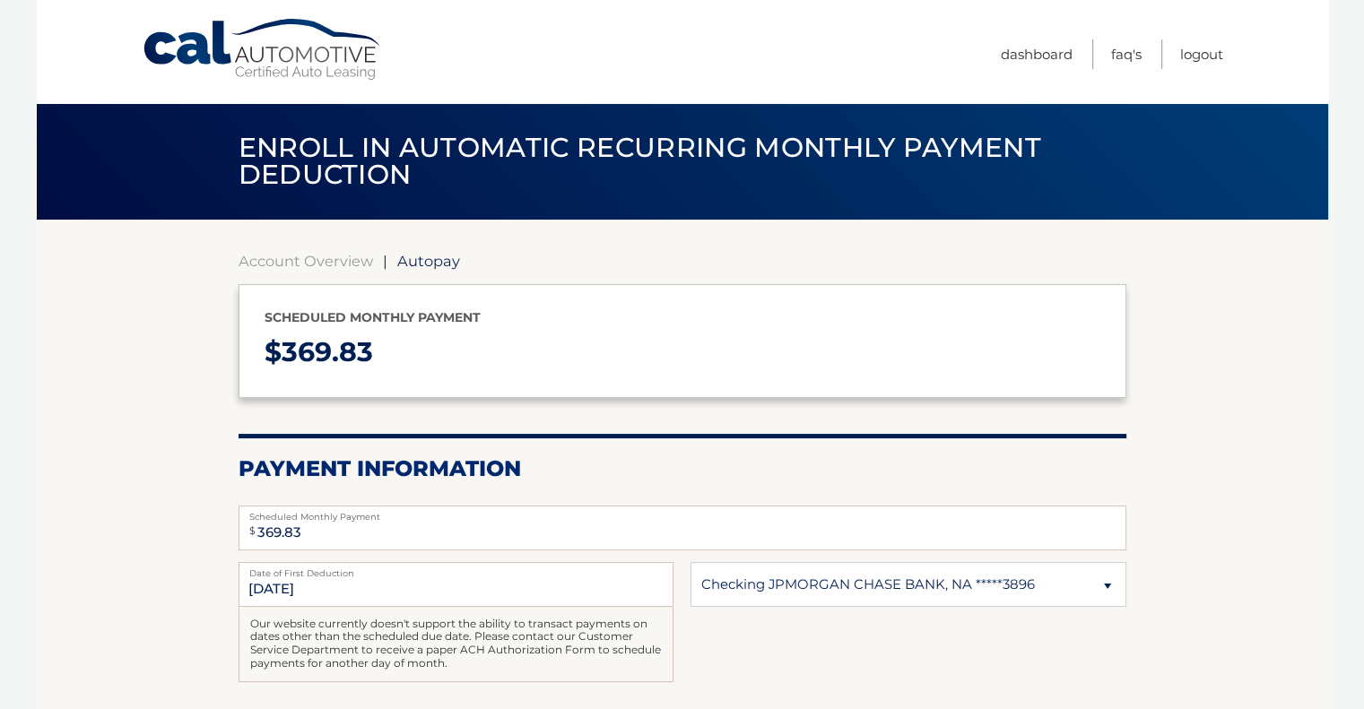
click at [438, 269] on span "Autopay" at bounding box center [428, 261] width 63 height 18
click at [1039, 59] on link "Dashboard" at bounding box center [1037, 54] width 72 height 30
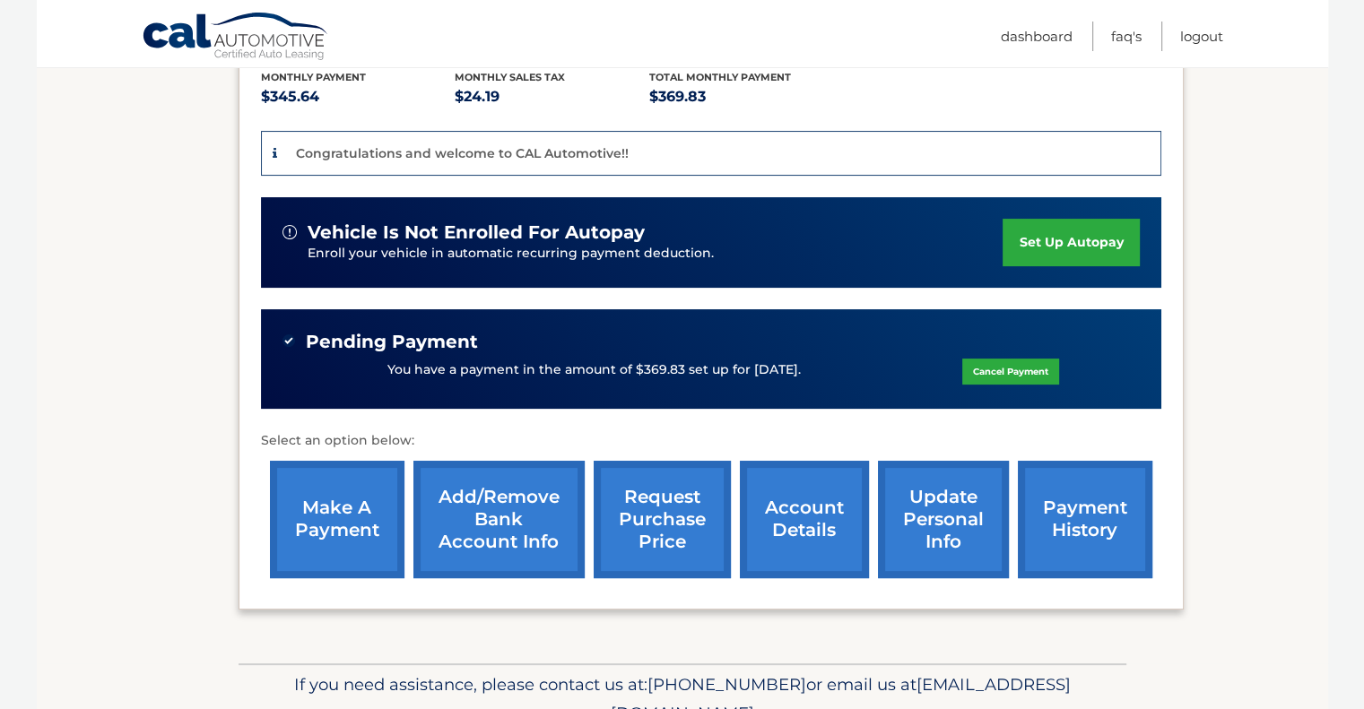
scroll to position [394, 0]
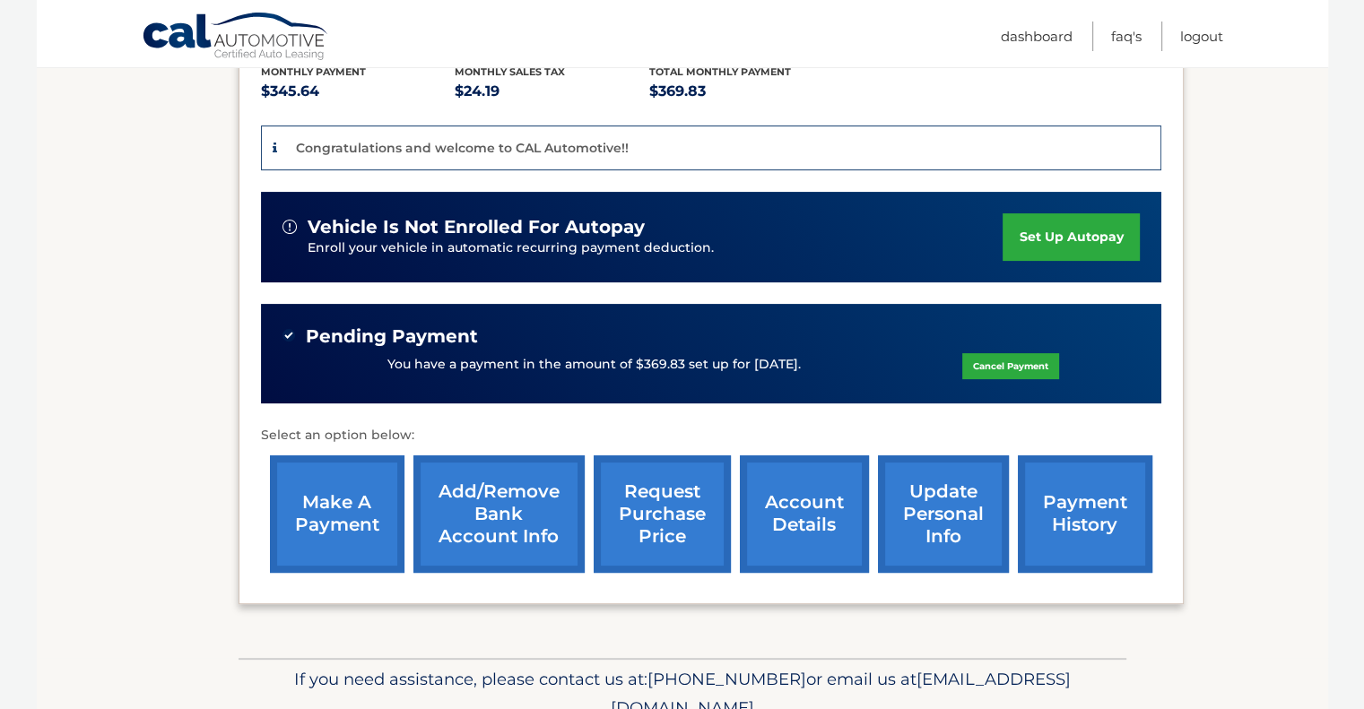
click at [1004, 366] on link "Cancel Payment" at bounding box center [1010, 366] width 97 height 26
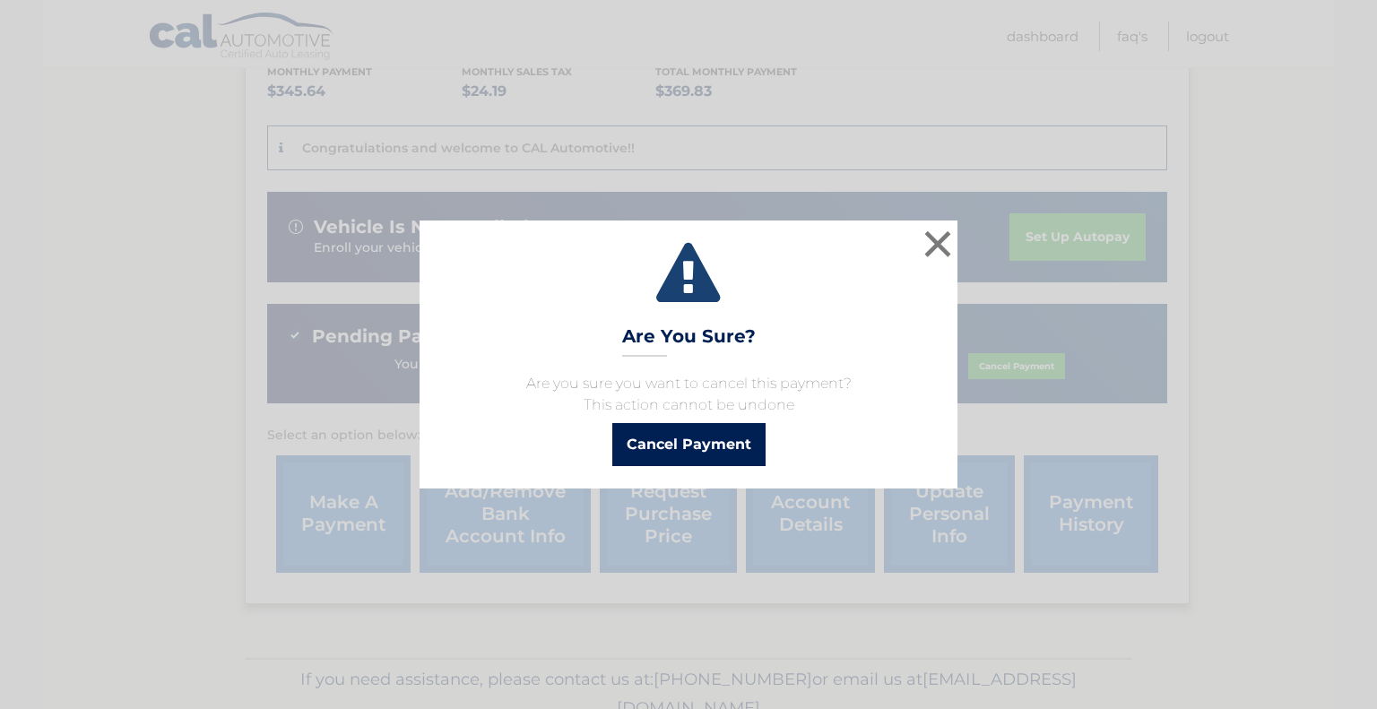
click at [695, 449] on button "Cancel Payment" at bounding box center [688, 444] width 153 height 43
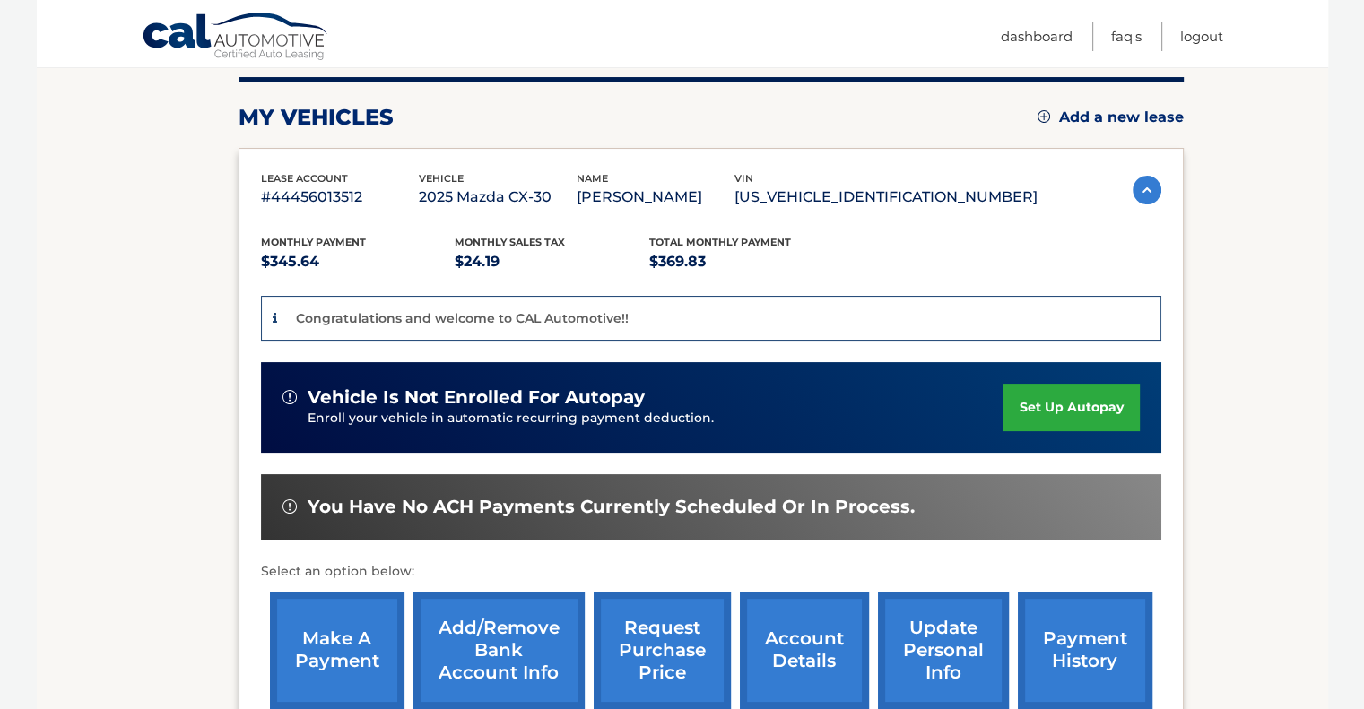
scroll to position [208, 0]
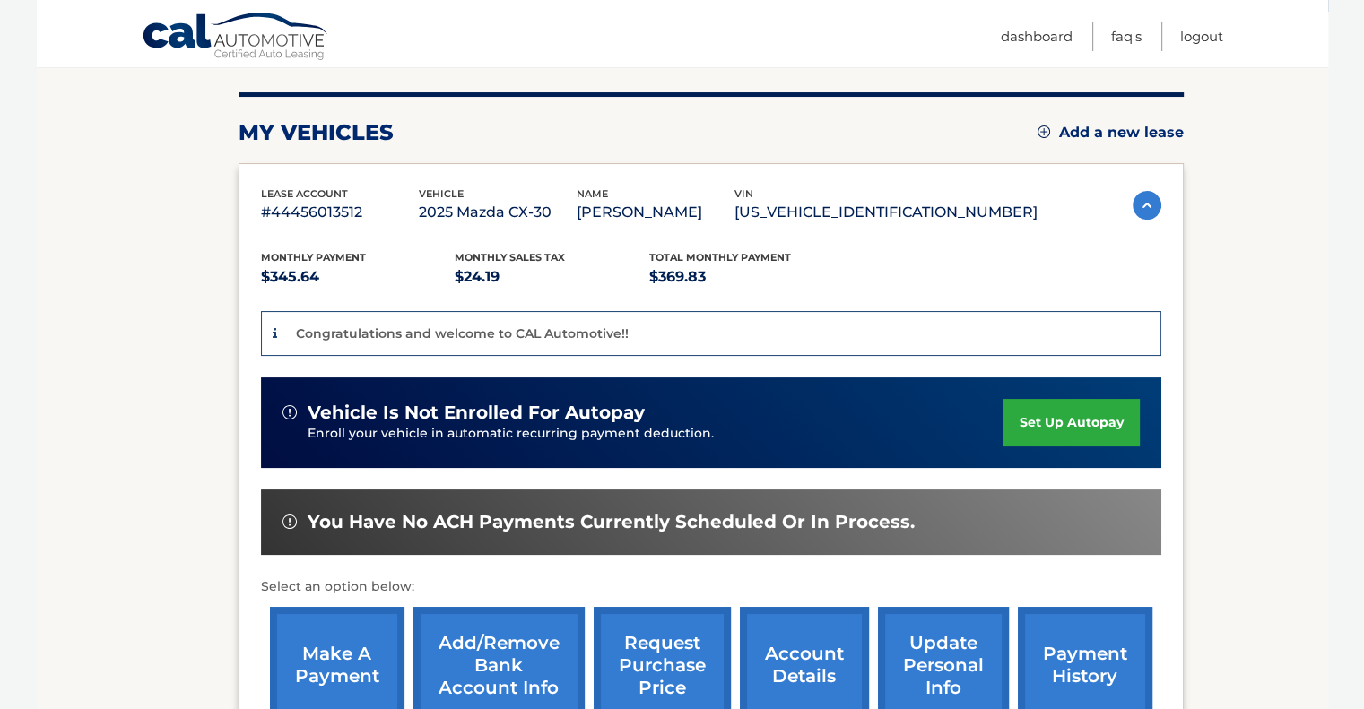
click at [1072, 421] on link "set up autopay" at bounding box center [1070, 423] width 136 height 48
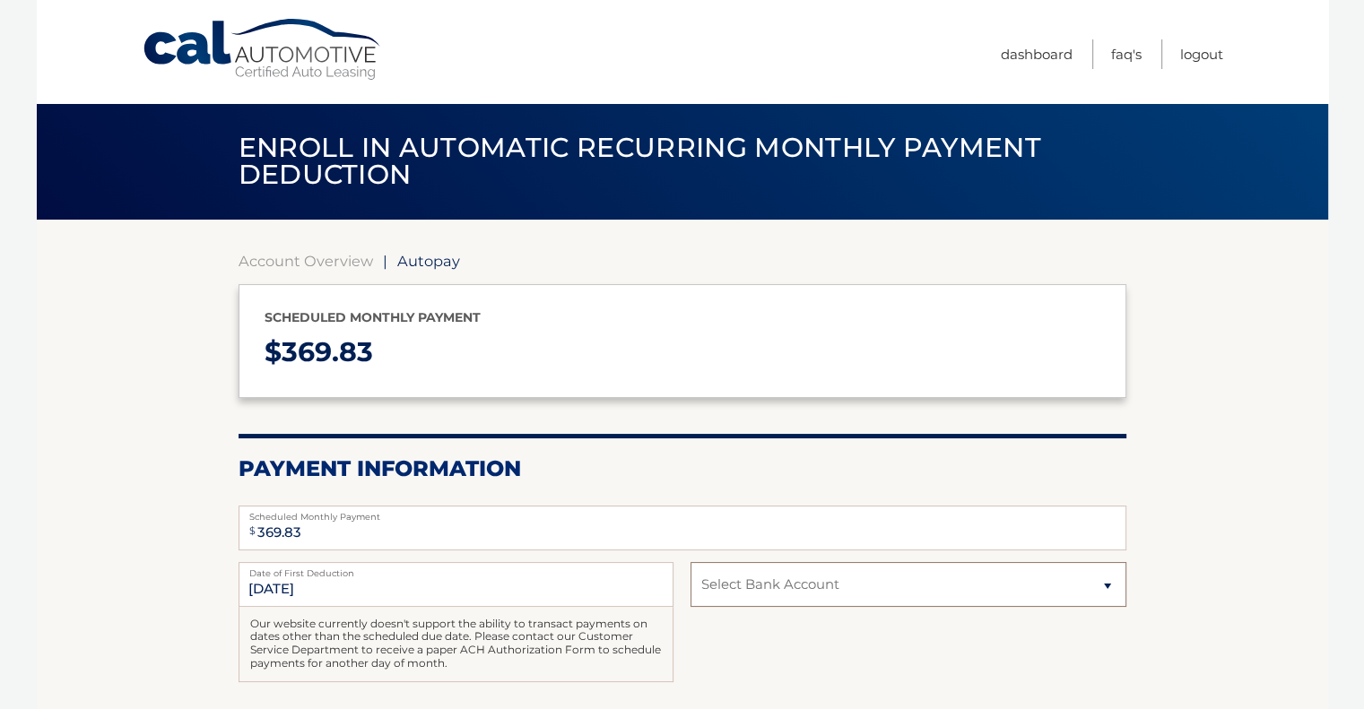
click at [756, 598] on select "Select Bank Account Checking JPMORGAN CHASE BANK, NA *****3896 Checking JPMORGA…" at bounding box center [907, 584] width 435 height 45
select select "ZGM2OTYyNzEtNzY3NC00ZWM4LThkMWQtYjc2YTcyNGNkMDll"
click at [690, 562] on select "Select Bank Account Checking JPMORGAN CHASE BANK, NA *****3896 Checking JPMORGA…" at bounding box center [907, 584] width 435 height 45
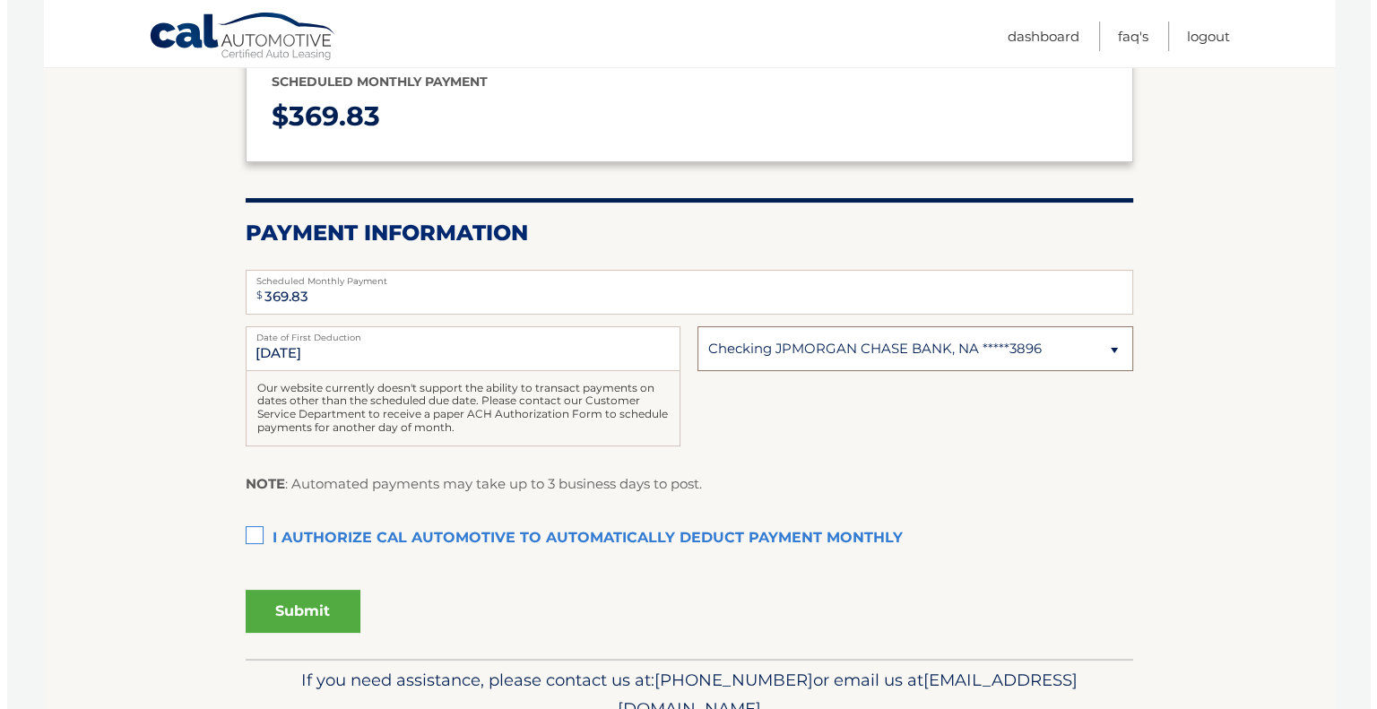
scroll to position [237, 0]
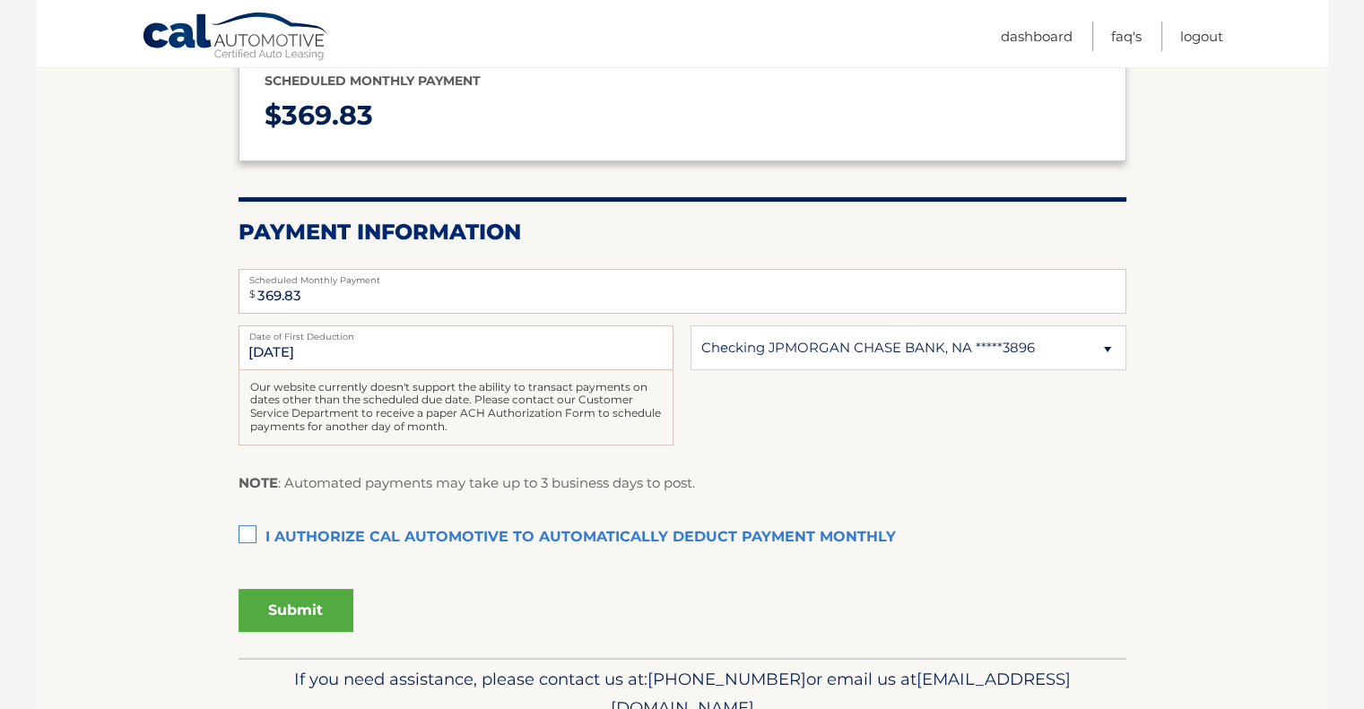
click at [251, 535] on label "I authorize cal automotive to automatically deduct payment monthly This checkbo…" at bounding box center [683, 538] width 888 height 36
click at [0, 0] on input "I authorize cal automotive to automatically deduct payment monthly This checkbo…" at bounding box center [0, 0] width 0 height 0
click at [295, 611] on button "Submit" at bounding box center [296, 610] width 115 height 43
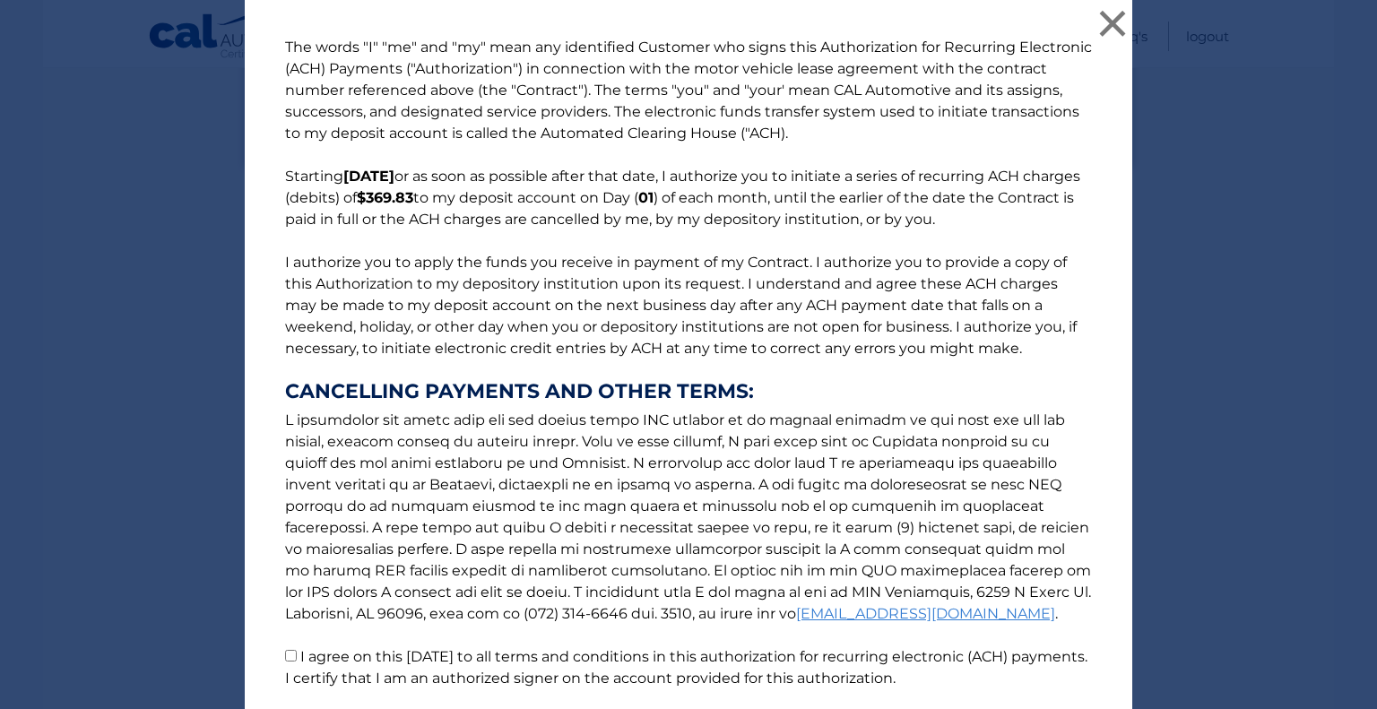
scroll to position [137, 0]
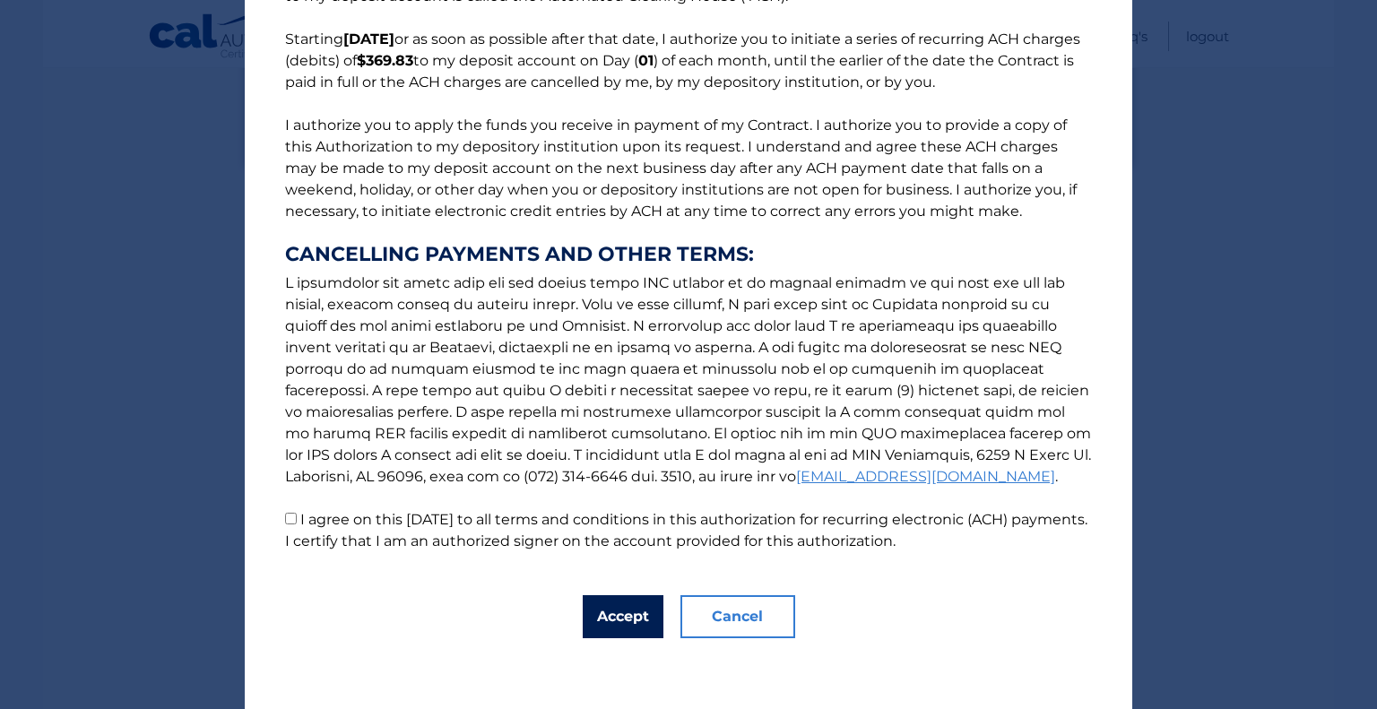
click at [638, 638] on button "Accept" at bounding box center [623, 616] width 81 height 43
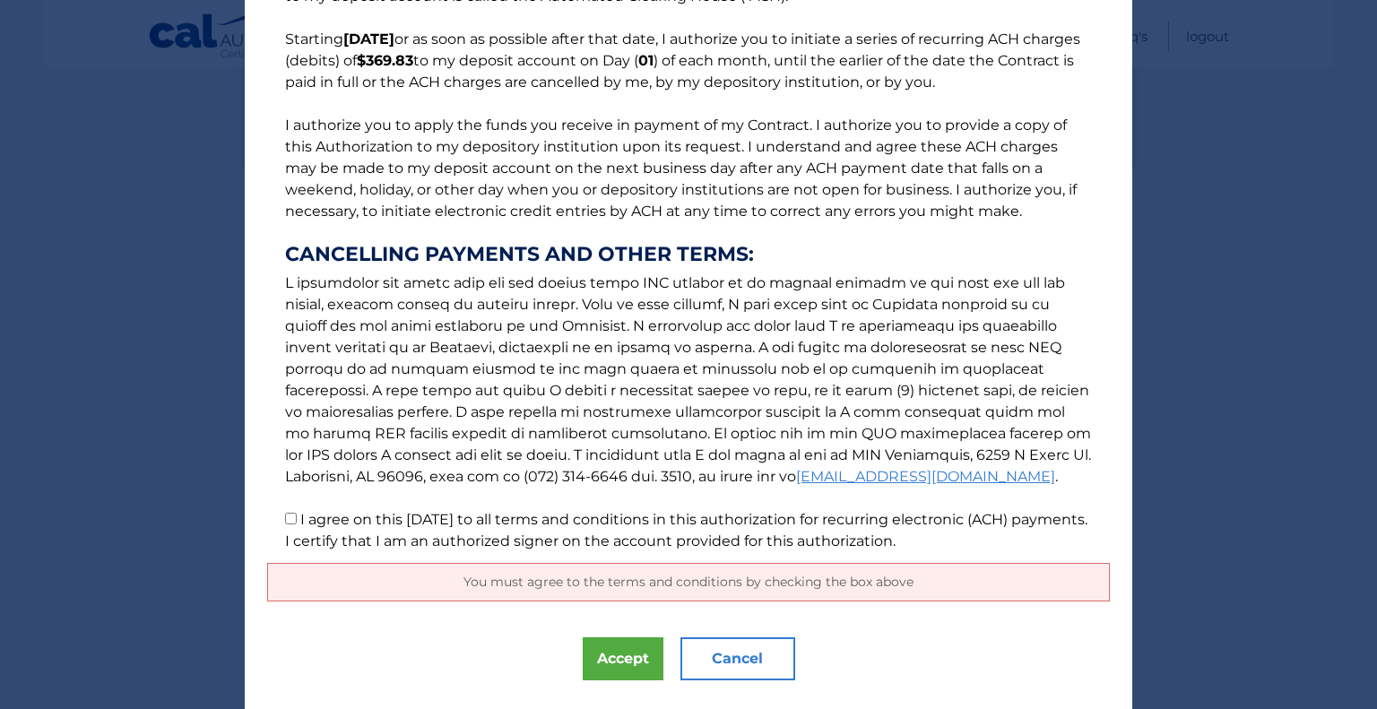
click at [703, 599] on div "You must agree to the terms and conditions by checking the box above" at bounding box center [688, 582] width 843 height 39
click at [574, 588] on span "You must agree to the terms and conditions by checking the box above" at bounding box center [689, 582] width 450 height 16
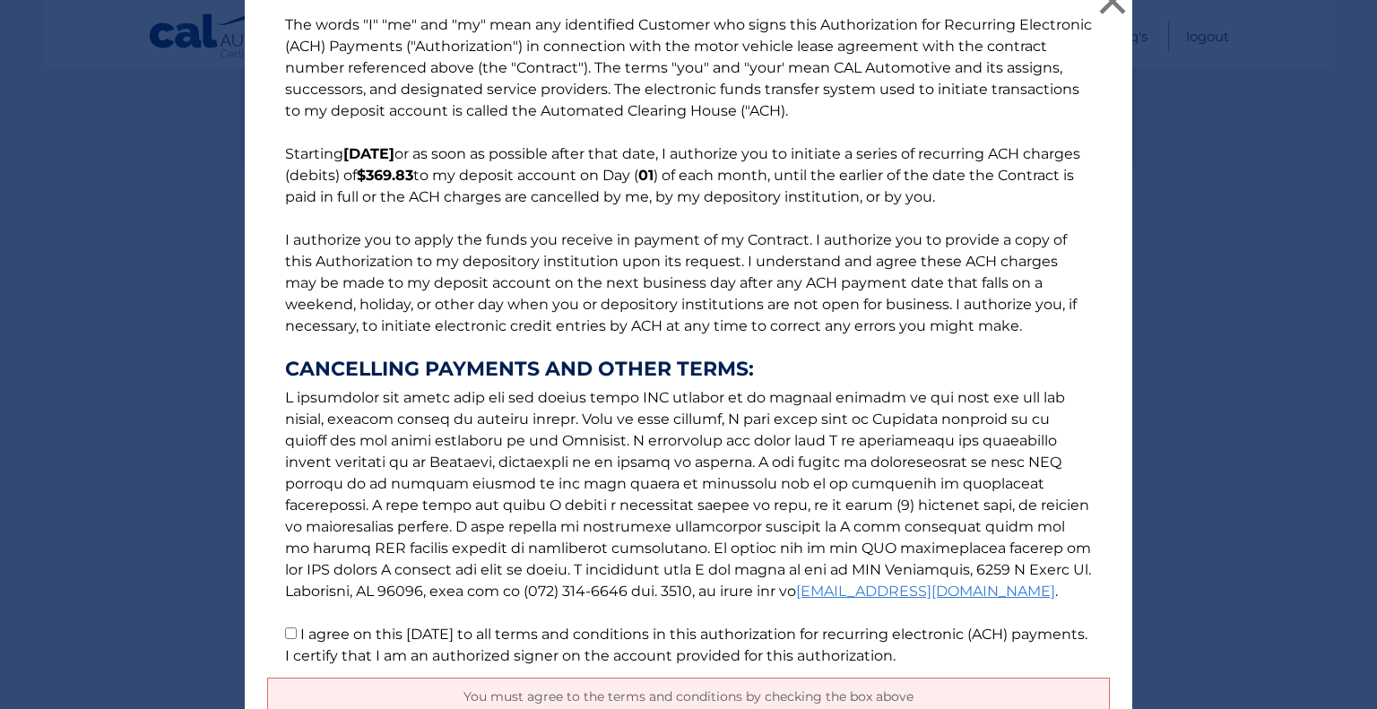
scroll to position [0, 0]
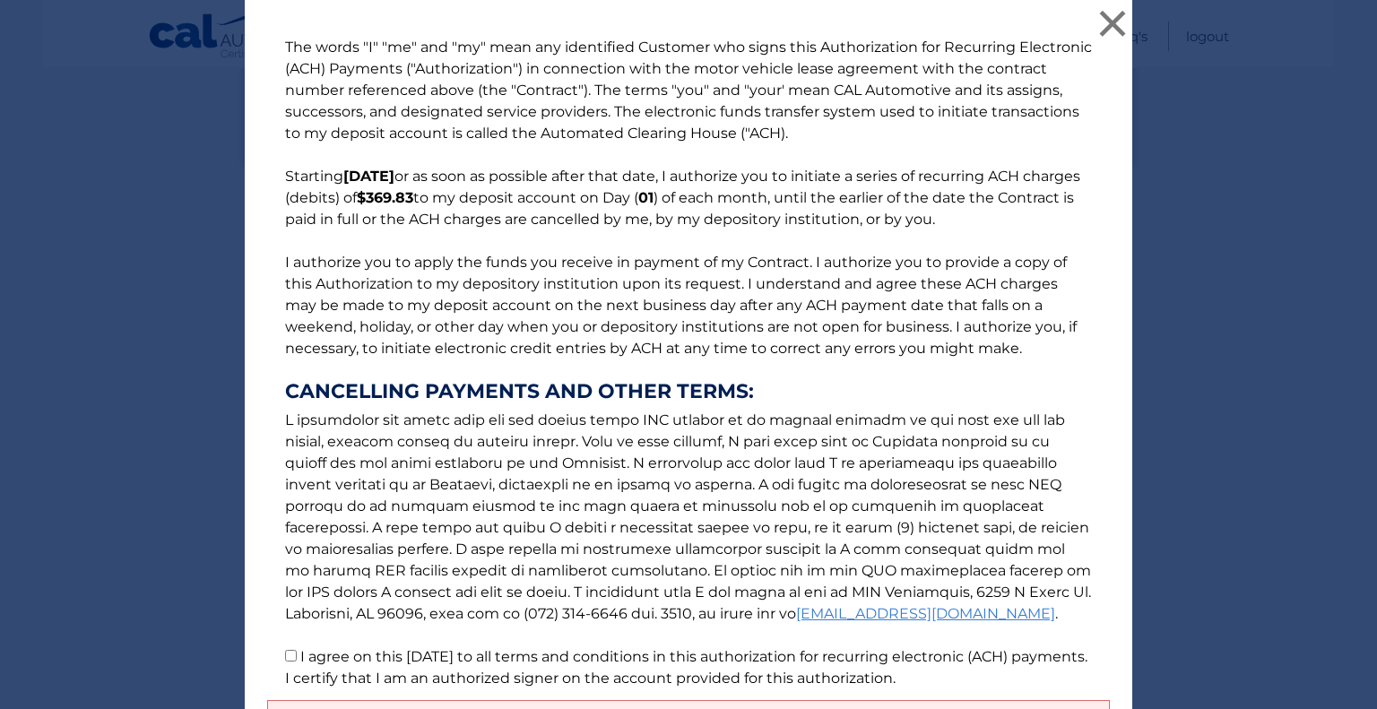
click at [285, 655] on input "I agree on this 09/29/2025 to all terms and conditions in this authorization fo…" at bounding box center [291, 656] width 12 height 12
checkbox input "true"
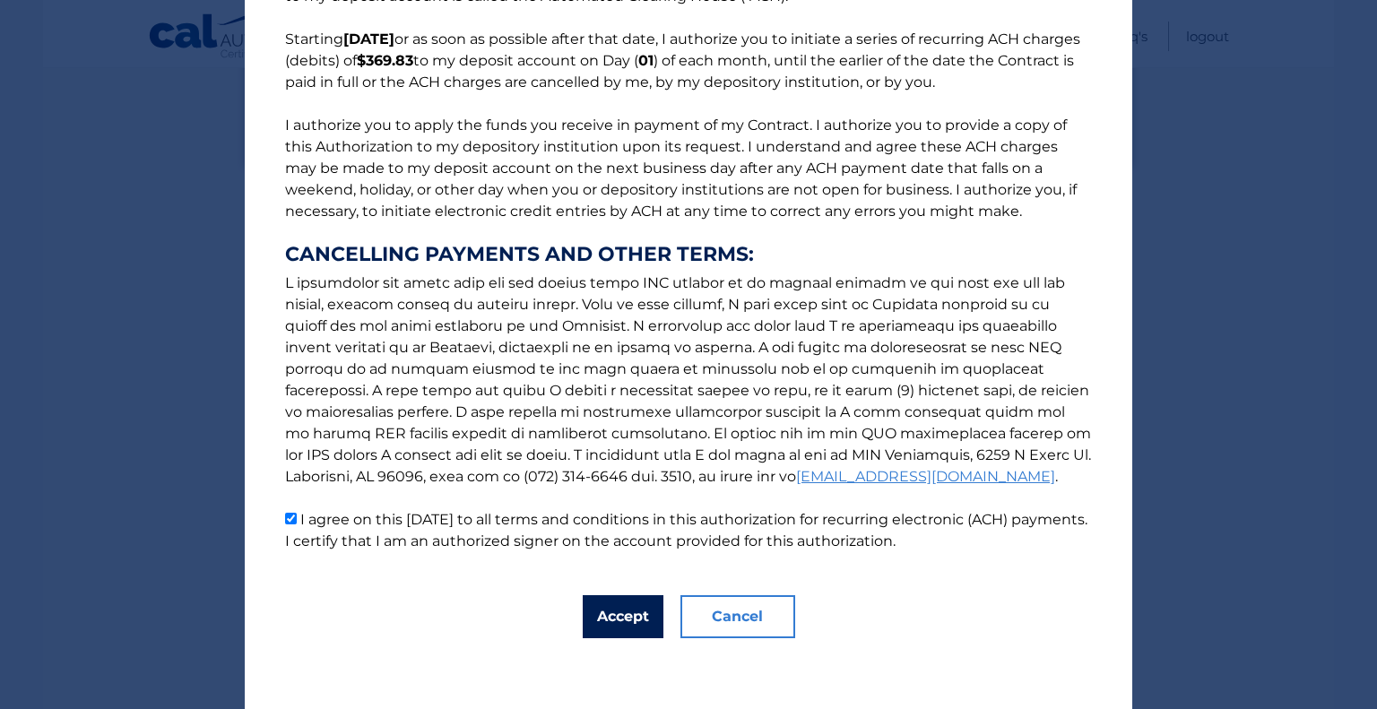
click at [613, 609] on button "Accept" at bounding box center [623, 616] width 81 height 43
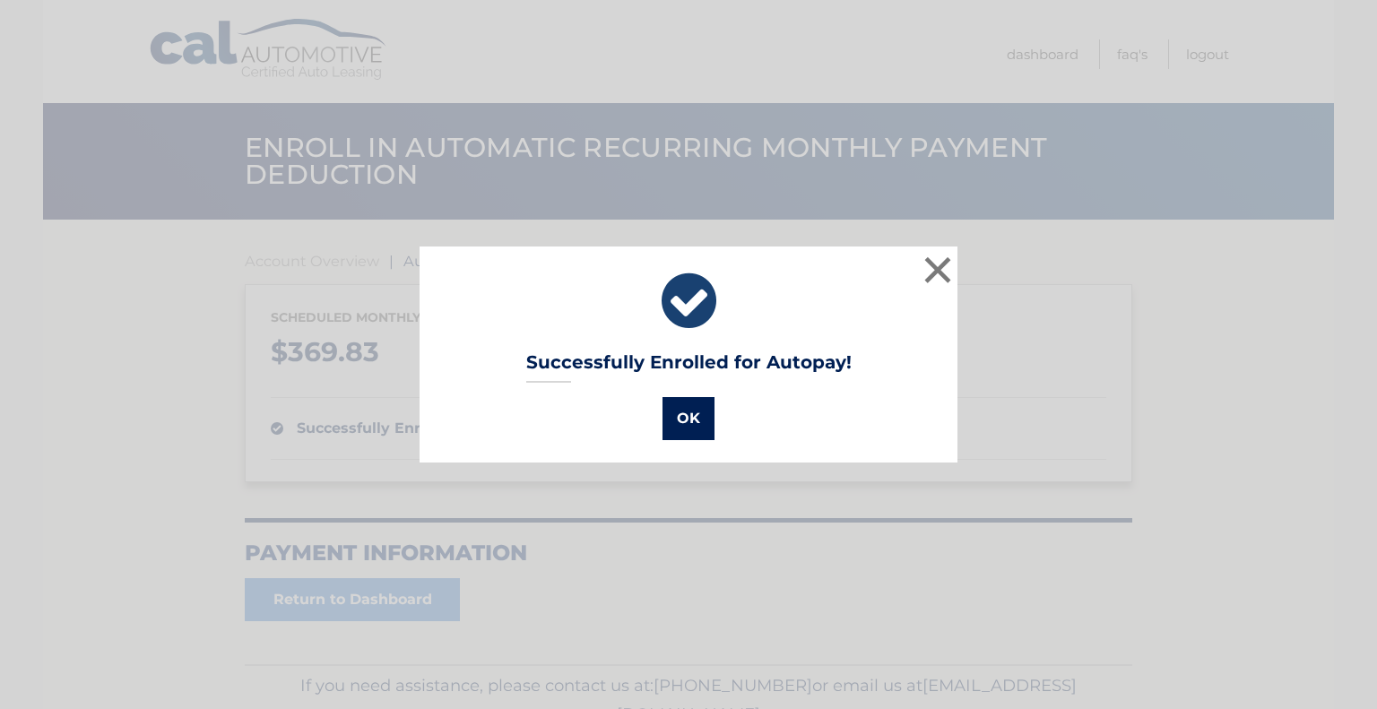
click at [671, 429] on button "OK" at bounding box center [689, 418] width 52 height 43
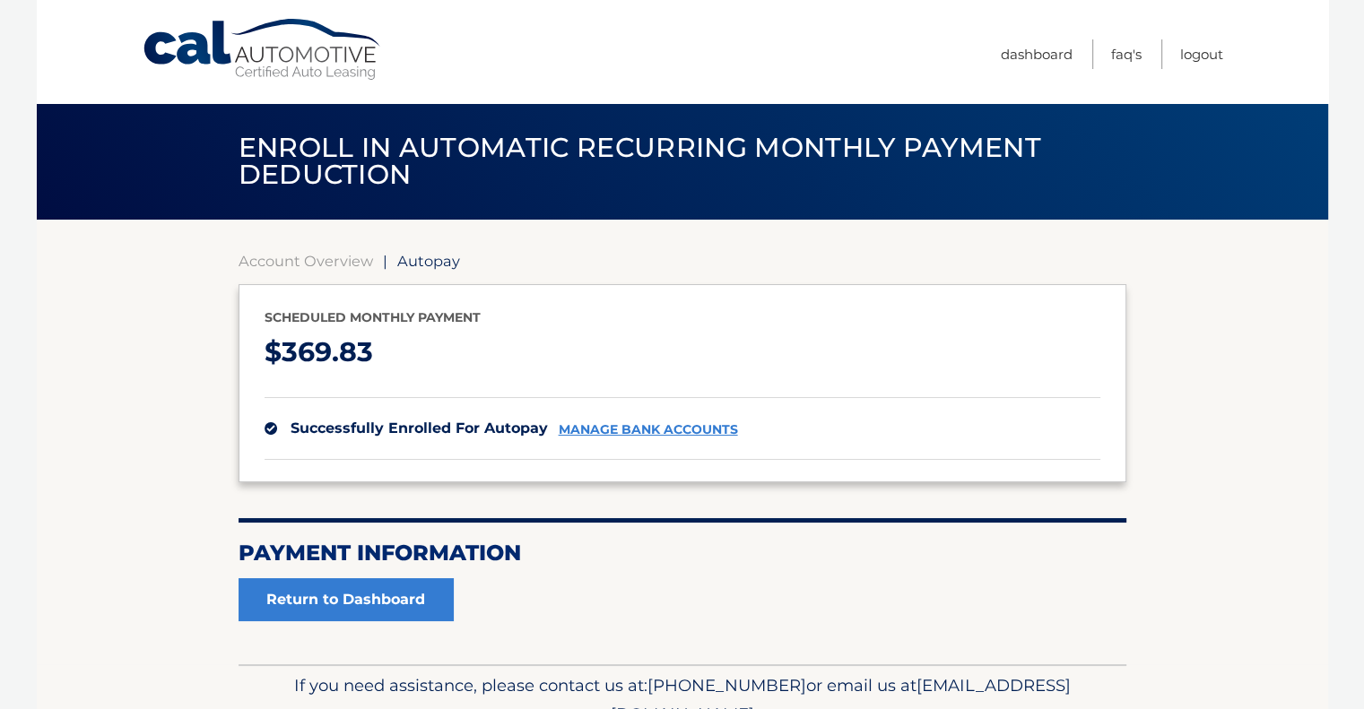
drag, startPoint x: 1362, startPoint y: 150, endPoint x: 1376, endPoint y: 422, distance: 273.0
click at [1363, 422] on html "Cal Automotive Menu Dashboard FAQ's Logout" at bounding box center [682, 354] width 1364 height 709
click at [1052, 61] on link "Dashboard" at bounding box center [1037, 54] width 72 height 30
